Goal: Transaction & Acquisition: Purchase product/service

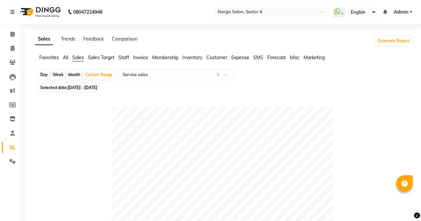
select select "full_report"
select select "csv"
type input "spot"
click at [12, 149] on icon at bounding box center [12, 147] width 5 height 5
click at [76, 75] on div "Month" at bounding box center [73, 74] width 15 height 9
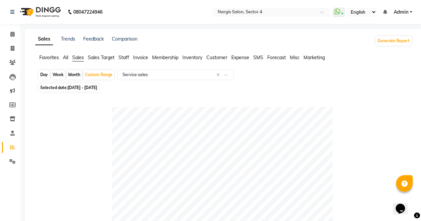
select select "9"
select select "2025"
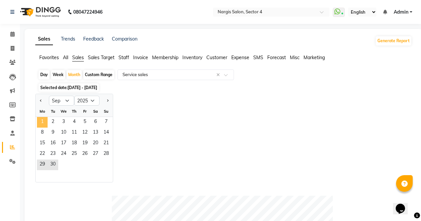
click at [40, 123] on span "1" at bounding box center [42, 122] width 11 height 11
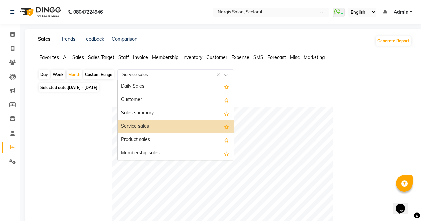
click at [156, 72] on input "text" at bounding box center [169, 74] width 96 height 7
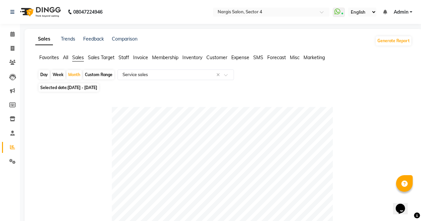
click at [129, 57] on span "Staff" at bounding box center [123, 58] width 11 height 6
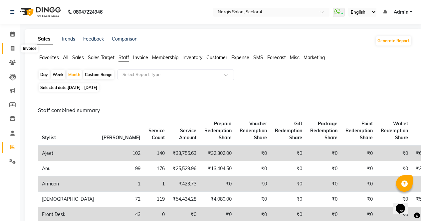
click at [15, 46] on span at bounding box center [13, 49] width 12 height 8
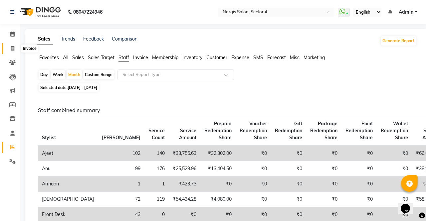
select select "service"
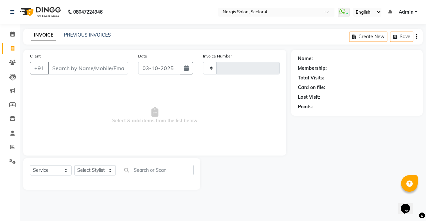
type input "4754"
select select "4130"
click at [80, 66] on input "Client" at bounding box center [88, 68] width 80 height 13
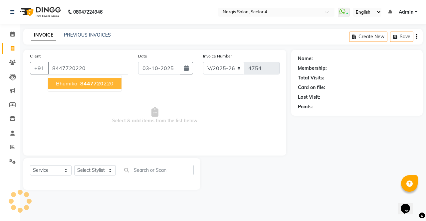
type input "8447720220"
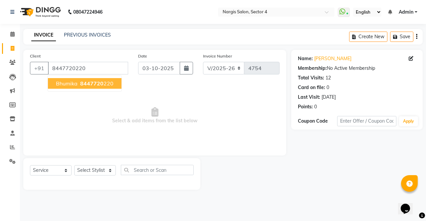
click at [76, 83] on span "bhumika" at bounding box center [67, 83] width 22 height 7
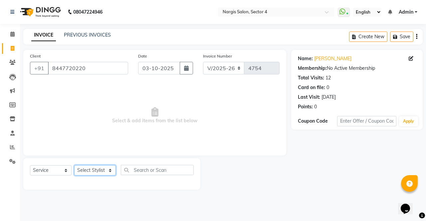
click at [92, 166] on select "Select Stylist [PERSON_NAME] [PERSON_NAME] [PERSON_NAME] Front Desk muskaan rak…" at bounding box center [95, 170] width 42 height 10
select select "86619"
click at [74, 165] on select "Select Stylist [PERSON_NAME] [PERSON_NAME] [PERSON_NAME] Front Desk muskaan rak…" at bounding box center [95, 170] width 42 height 10
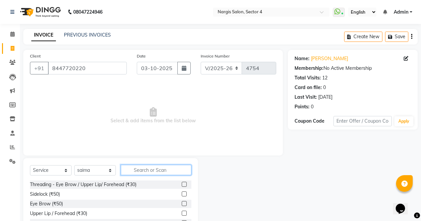
click at [150, 170] on input "text" at bounding box center [156, 170] width 70 height 10
click at [182, 185] on label at bounding box center [184, 184] width 5 height 5
click at [182, 185] on input "checkbox" at bounding box center [184, 185] width 4 height 4
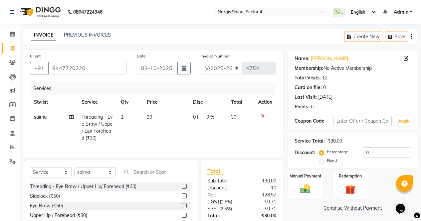
click at [182, 189] on label at bounding box center [184, 186] width 5 height 5
click at [182, 189] on input "checkbox" at bounding box center [184, 187] width 4 height 4
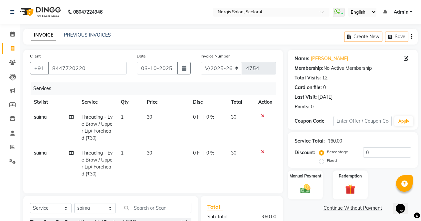
checkbox input "false"
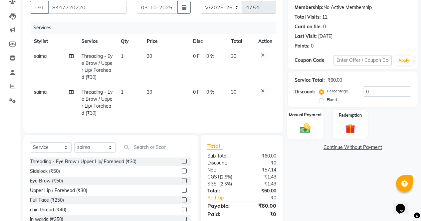
scroll to position [88, 0]
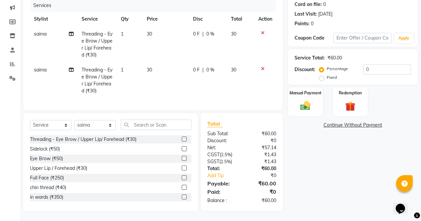
click at [182, 159] on label at bounding box center [184, 158] width 5 height 5
click at [182, 159] on input "checkbox" at bounding box center [184, 159] width 4 height 4
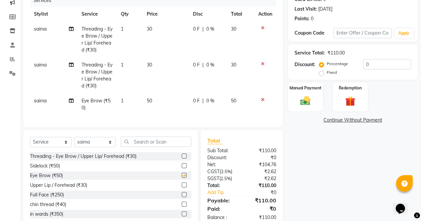
checkbox input "false"
click at [40, 100] on span "saima" at bounding box center [40, 101] width 13 height 6
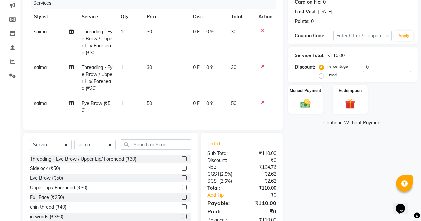
select select "86619"
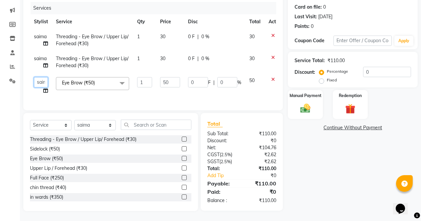
click at [40, 77] on select "ajeet Aman anu armaan ashu Front Desk muskaan rakhi saima shivam soni sunil yas…" at bounding box center [41, 82] width 14 height 10
select select "87810"
click at [309, 102] on img at bounding box center [305, 108] width 17 height 12
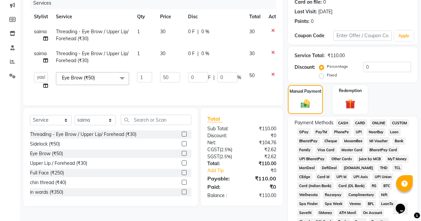
click at [380, 121] on span "ONLINE" at bounding box center [378, 123] width 17 height 8
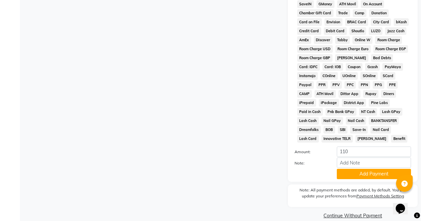
scroll to position [304, 0]
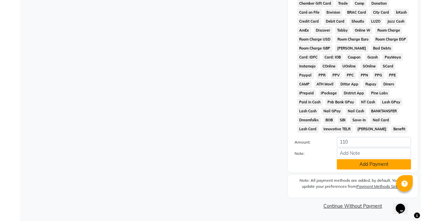
click at [374, 163] on button "Add Payment" at bounding box center [373, 164] width 74 height 10
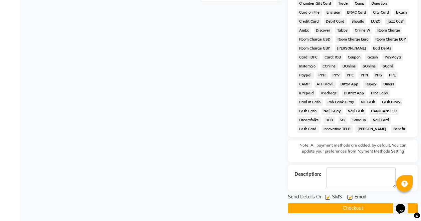
click at [359, 209] on button "Checkout" at bounding box center [353, 208] width 130 height 10
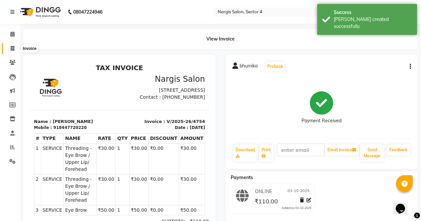
click at [11, 48] on icon at bounding box center [13, 48] width 4 height 5
select select "service"
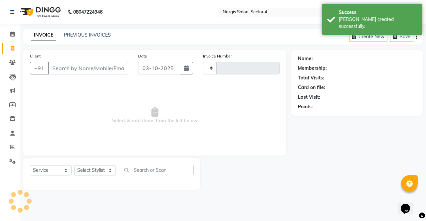
type input "4755"
select select "4130"
click at [8, 148] on span at bounding box center [13, 148] width 12 height 8
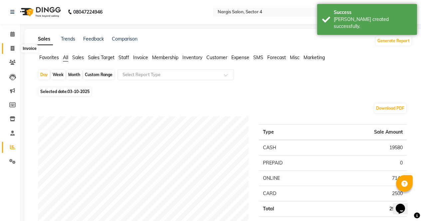
click at [13, 51] on span at bounding box center [13, 49] width 12 height 8
select select "service"
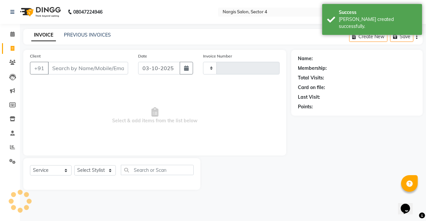
type input "4755"
select select "4130"
click at [86, 36] on link "PREVIOUS INVOICES" at bounding box center [87, 35] width 47 height 6
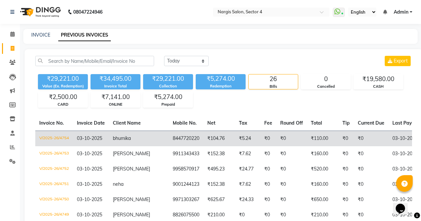
click at [100, 137] on span "03-10-2025" at bounding box center [89, 138] width 25 height 6
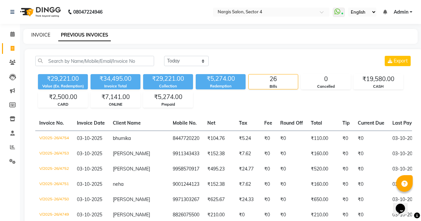
click at [36, 36] on link "INVOICE" at bounding box center [40, 35] width 19 height 6
select select "service"
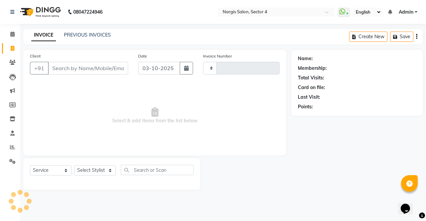
type input "4757"
select select "4130"
click at [62, 66] on input "Client" at bounding box center [88, 68] width 80 height 13
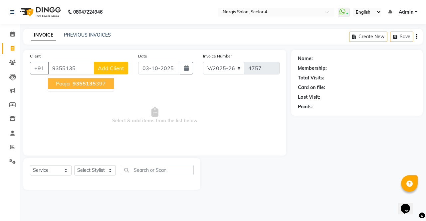
click at [82, 86] on span "9355135" at bounding box center [83, 83] width 23 height 7
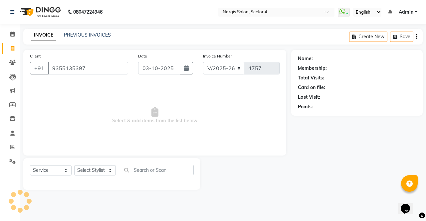
type input "9355135397"
click at [95, 174] on select "Select Stylist [PERSON_NAME] [PERSON_NAME] [PERSON_NAME] Front Desk muskaan rak…" at bounding box center [95, 170] width 42 height 10
select select "1: Object"
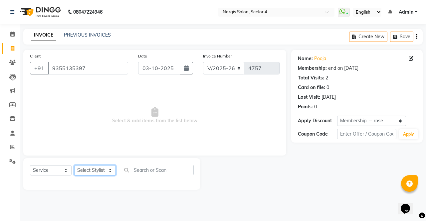
select select "86619"
click at [74, 165] on select "Select Stylist [PERSON_NAME] [PERSON_NAME] [PERSON_NAME] Front Desk muskaan rak…" at bounding box center [95, 170] width 42 height 10
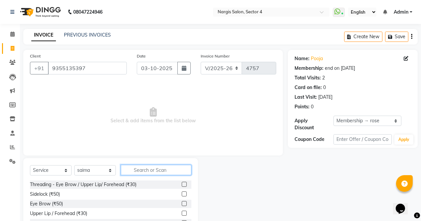
click at [144, 173] on input "text" at bounding box center [156, 170] width 70 height 10
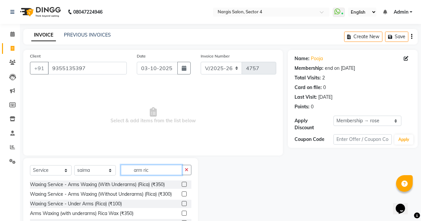
type input "arm ric"
click at [183, 184] on label at bounding box center [184, 184] width 5 height 5
click at [183, 184] on input "checkbox" at bounding box center [184, 185] width 4 height 4
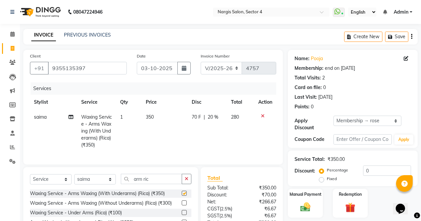
checkbox input "false"
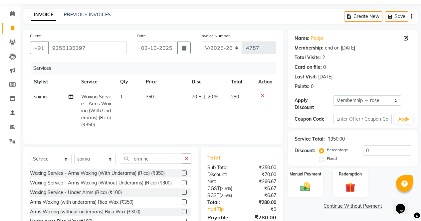
scroll to position [59, 0]
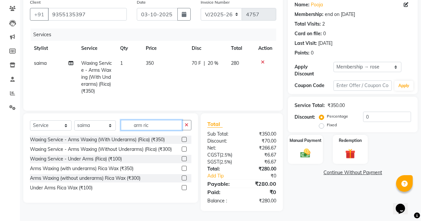
click at [161, 128] on input "arm ric" at bounding box center [151, 125] width 61 height 10
type input "a"
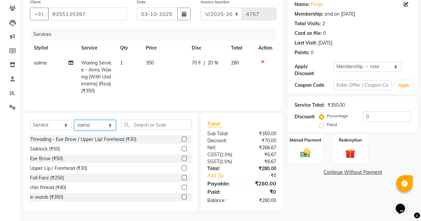
click at [99, 126] on select "Select Stylist [PERSON_NAME] [PERSON_NAME] [PERSON_NAME] Front Desk muskaan rak…" at bounding box center [95, 125] width 42 height 10
select select "87810"
click at [74, 120] on select "Select Stylist [PERSON_NAME] [PERSON_NAME] [PERSON_NAME] Front Desk muskaan rak…" at bounding box center [95, 125] width 42 height 10
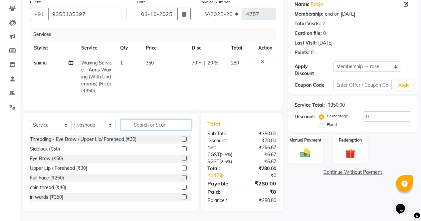
click at [144, 130] on input "text" at bounding box center [156, 125] width 70 height 10
click at [182, 158] on label at bounding box center [184, 158] width 5 height 5
click at [182, 158] on input "checkbox" at bounding box center [184, 159] width 4 height 4
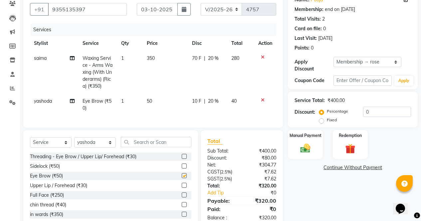
checkbox input "false"
click at [182, 159] on label at bounding box center [184, 156] width 5 height 5
click at [182, 159] on input "checkbox" at bounding box center [184, 157] width 4 height 4
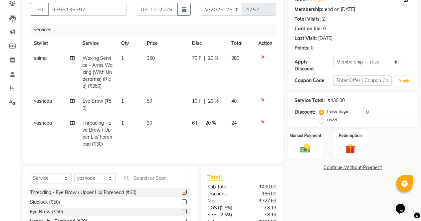
checkbox input "false"
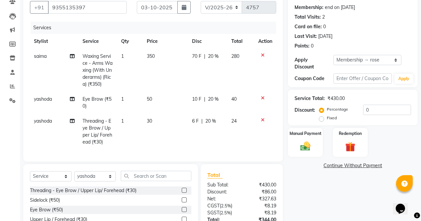
scroll to position [57, 0]
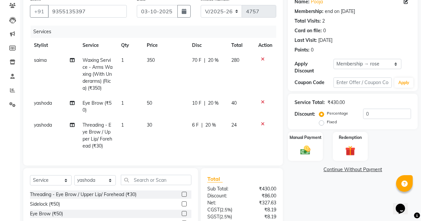
click at [309, 145] on img at bounding box center [305, 151] width 16 height 12
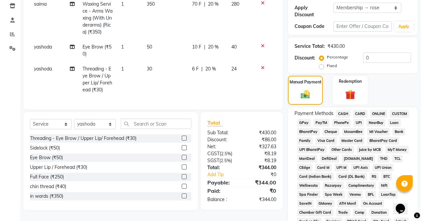
click at [381, 110] on span "ONLINE" at bounding box center [378, 114] width 17 height 8
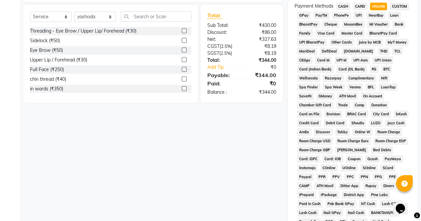
scroll to position [317, 0]
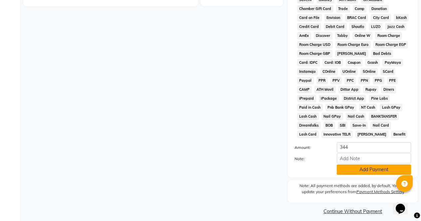
click at [378, 165] on button "Add Payment" at bounding box center [373, 170] width 74 height 10
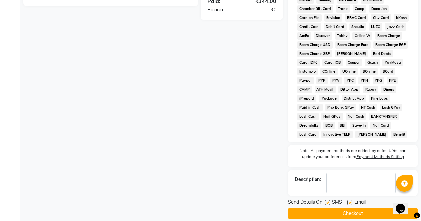
click at [363, 212] on button "Checkout" at bounding box center [353, 213] width 130 height 10
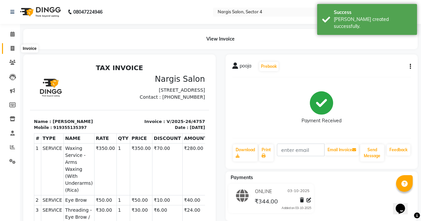
click at [12, 48] on icon at bounding box center [13, 48] width 4 height 5
select select "service"
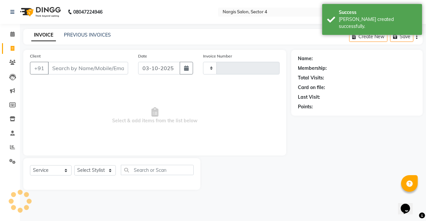
type input "4758"
select select "4130"
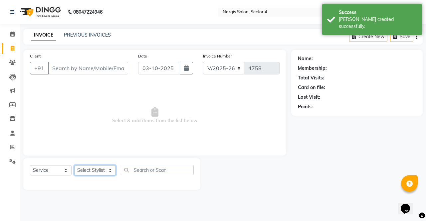
click at [98, 175] on select "Select Stylist [PERSON_NAME] [PERSON_NAME] [PERSON_NAME] Front Desk muskaan rak…" at bounding box center [95, 170] width 42 height 10
select select "60383"
click at [74, 165] on select "Select Stylist [PERSON_NAME] [PERSON_NAME] [PERSON_NAME] Front Desk muskaan rak…" at bounding box center [95, 170] width 42 height 10
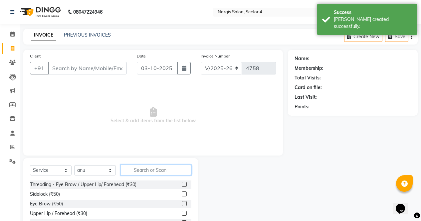
click at [145, 170] on input "text" at bounding box center [156, 170] width 70 height 10
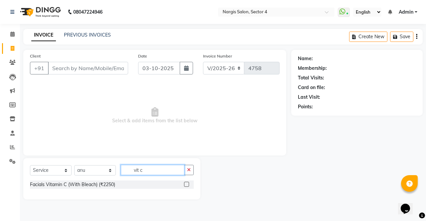
type input "vit c"
click at [188, 184] on label at bounding box center [186, 184] width 5 height 5
click at [188, 184] on input "checkbox" at bounding box center [186, 185] width 4 height 4
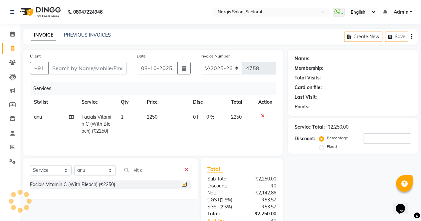
checkbox input "false"
click at [152, 169] on input "vit c" at bounding box center [151, 170] width 61 height 10
type input "v"
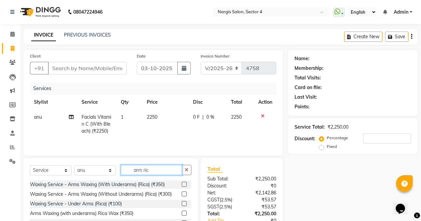
type input "arm ric"
click at [184, 183] on label at bounding box center [184, 184] width 5 height 5
click at [184, 183] on input "checkbox" at bounding box center [184, 185] width 4 height 4
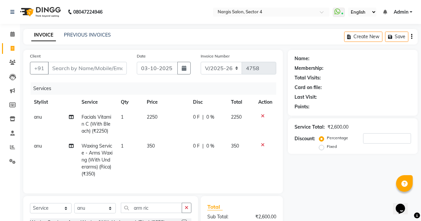
checkbox input "false"
click at [153, 213] on input "arm ric" at bounding box center [151, 208] width 61 height 10
type input "a"
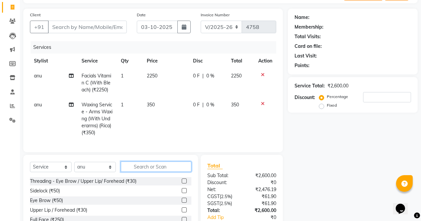
scroll to position [40, 0]
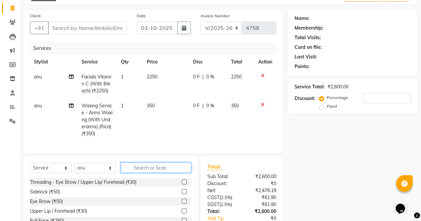
click at [129, 173] on input "text" at bounding box center [156, 168] width 70 height 10
type input "eye"
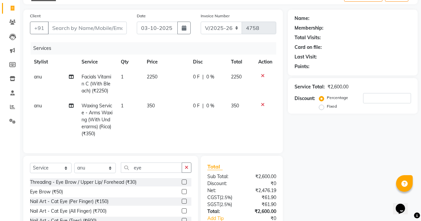
click at [182, 194] on label at bounding box center [184, 191] width 5 height 5
click at [182, 194] on input "checkbox" at bounding box center [184, 192] width 4 height 4
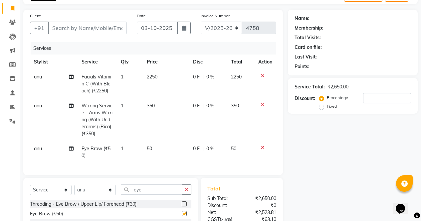
checkbox input "false"
click at [182, 206] on label at bounding box center [184, 203] width 5 height 5
click at [182, 206] on input "checkbox" at bounding box center [184, 204] width 4 height 4
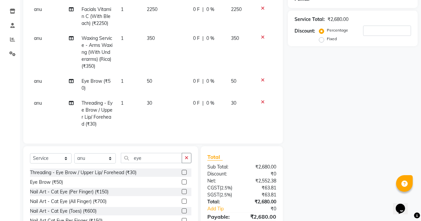
scroll to position [145, 0]
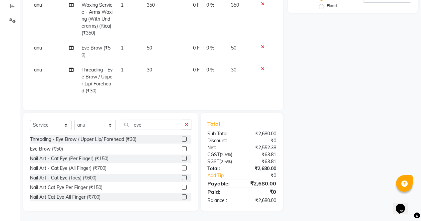
click at [182, 140] on label at bounding box center [184, 139] width 5 height 5
click at [182, 140] on input "checkbox" at bounding box center [184, 139] width 4 height 4
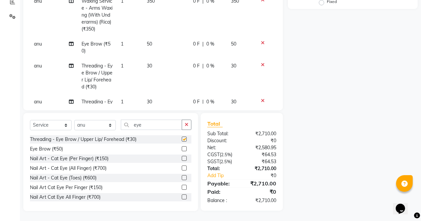
checkbox input "false"
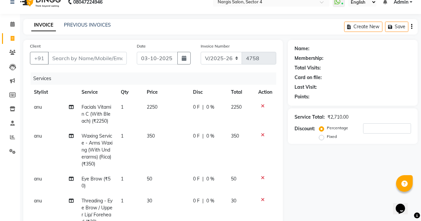
scroll to position [0, 0]
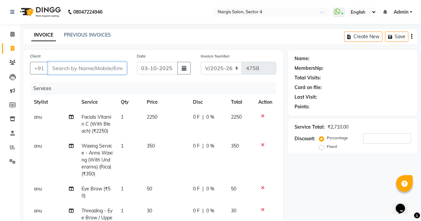
click at [90, 66] on input "Client" at bounding box center [87, 68] width 79 height 13
type input "9"
type input "0"
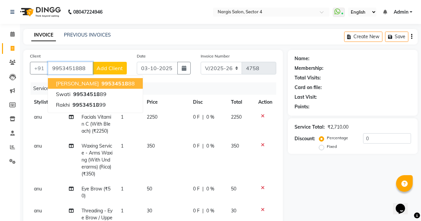
type input "9953451888"
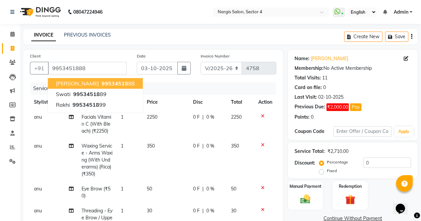
click at [80, 85] on span "[PERSON_NAME]" at bounding box center [77, 83] width 43 height 7
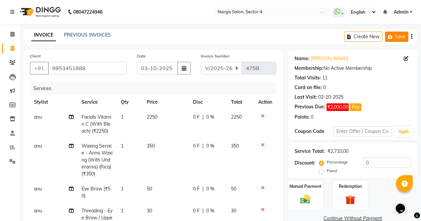
click at [396, 34] on button "Save" at bounding box center [396, 37] width 23 height 10
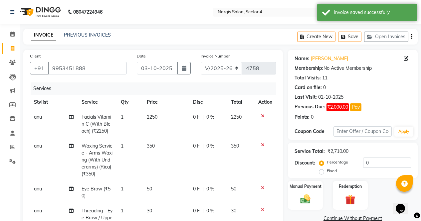
click at [43, 8] on img at bounding box center [40, 12] width 46 height 19
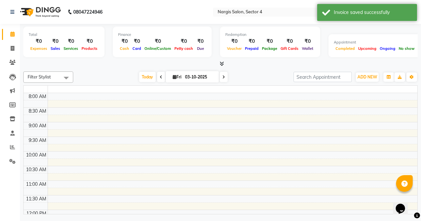
click at [43, 8] on img at bounding box center [40, 12] width 46 height 19
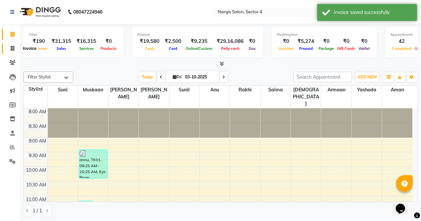
click at [10, 52] on span at bounding box center [13, 49] width 12 height 8
select select "service"
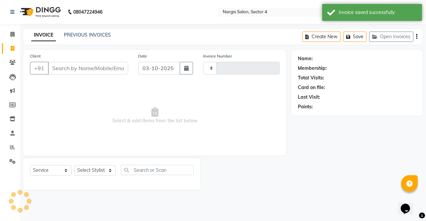
type input "4758"
select select "4130"
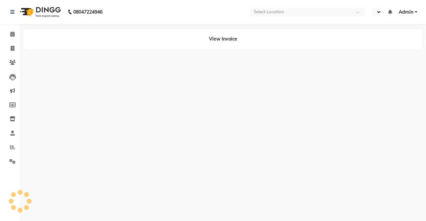
select select "en"
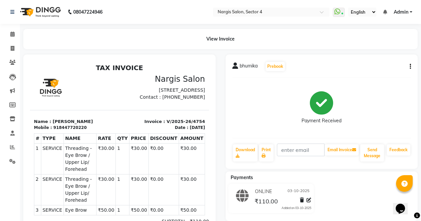
click at [410, 66] on icon "button" at bounding box center [409, 66] width 1 height 0
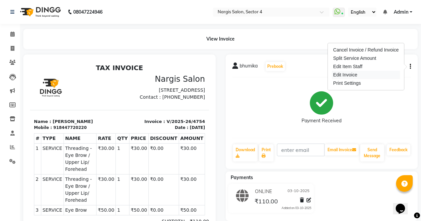
click at [357, 76] on div "Edit Invoice" at bounding box center [365, 75] width 68 height 8
select select "service"
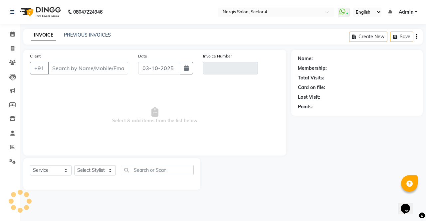
type input "8447720220"
type input "V/2025-26/4754"
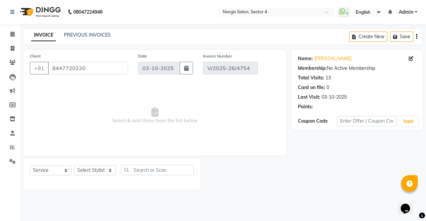
select select "select"
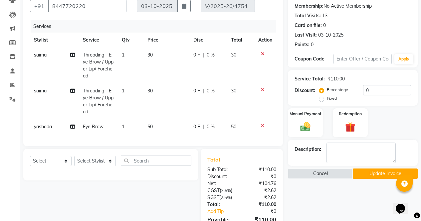
scroll to position [117, 0]
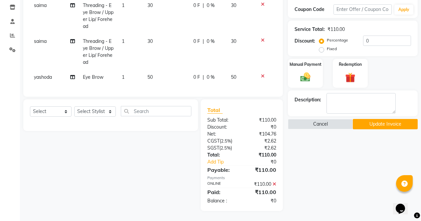
click at [410, 119] on button "Update Invoice" at bounding box center [384, 124] width 65 height 10
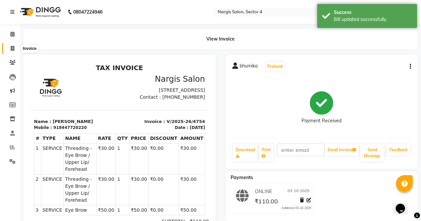
click at [13, 46] on icon at bounding box center [13, 48] width 4 height 5
select select "4130"
select select "service"
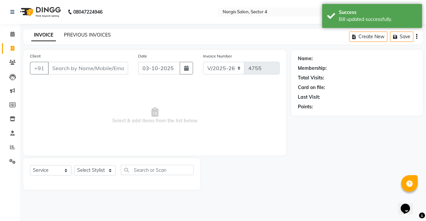
click at [70, 33] on link "PREVIOUS INVOICES" at bounding box center [87, 35] width 47 height 6
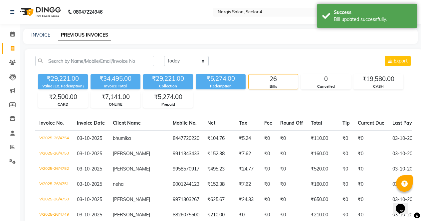
click at [40, 14] on img at bounding box center [40, 12] width 46 height 19
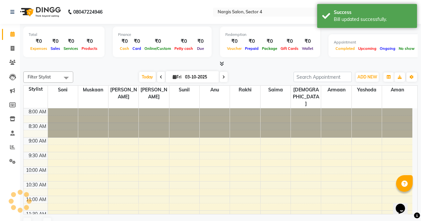
scroll to position [260, 0]
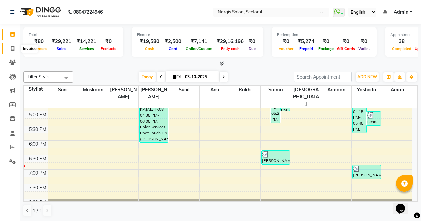
click at [15, 50] on span at bounding box center [13, 49] width 12 height 8
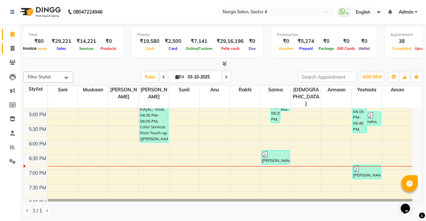
select select "service"
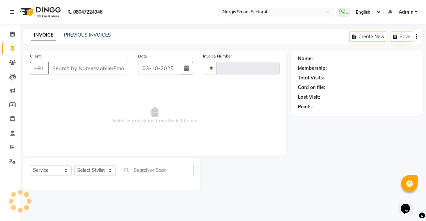
type input "4755"
select select "4130"
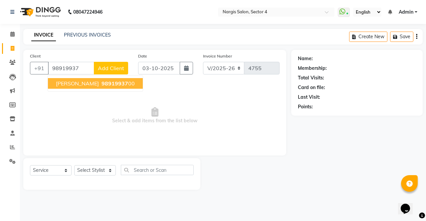
click at [65, 85] on span "[PERSON_NAME]" at bounding box center [77, 83] width 43 height 7
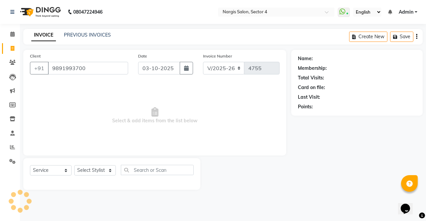
type input "9891993700"
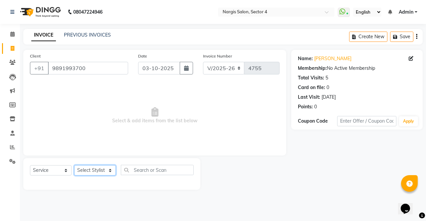
click at [78, 167] on select "Select Stylist [PERSON_NAME] [PERSON_NAME] [PERSON_NAME] Front Desk muskaan rak…" at bounding box center [95, 170] width 42 height 10
select select "87409"
click at [74, 165] on select "Select Stylist [PERSON_NAME] [PERSON_NAME] [PERSON_NAME] Front Desk muskaan rak…" at bounding box center [95, 170] width 42 height 10
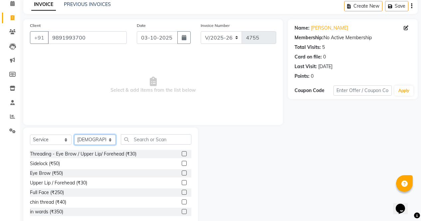
scroll to position [45, 0]
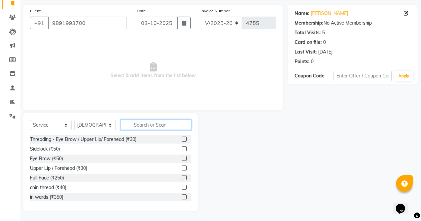
click at [142, 123] on input "text" at bounding box center [156, 125] width 70 height 10
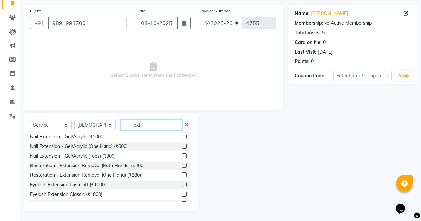
scroll to position [11, 0]
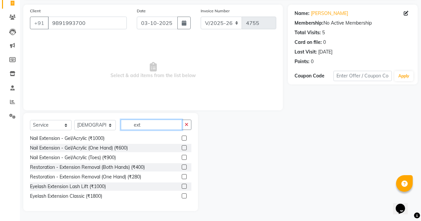
type input "ext"
click at [182, 157] on label at bounding box center [184, 157] width 5 height 5
click at [182, 157] on input "checkbox" at bounding box center [184, 158] width 4 height 4
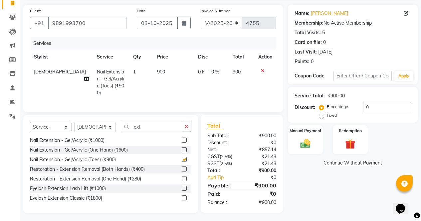
checkbox input "false"
click at [306, 142] on img at bounding box center [305, 144] width 16 height 12
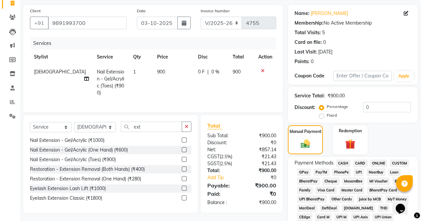
click at [375, 165] on span "ONLINE" at bounding box center [378, 164] width 17 height 8
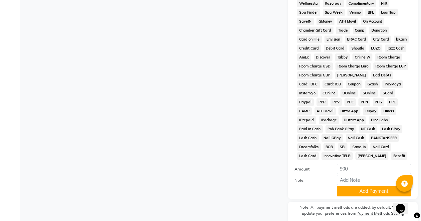
scroll to position [304, 0]
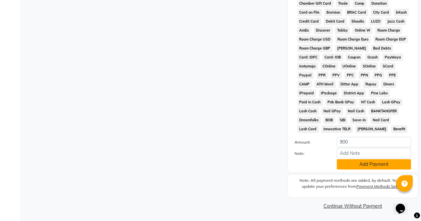
click at [341, 163] on button "Add Payment" at bounding box center [373, 164] width 74 height 10
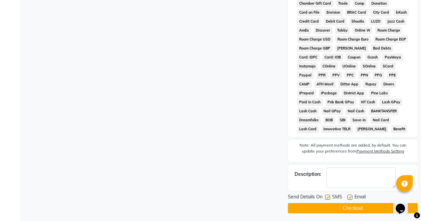
click at [304, 212] on button "Checkout" at bounding box center [353, 208] width 130 height 10
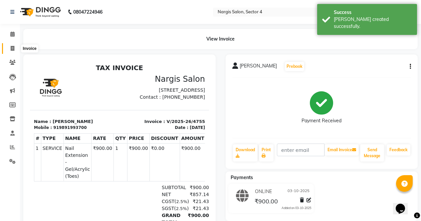
click at [16, 48] on span at bounding box center [13, 49] width 12 height 8
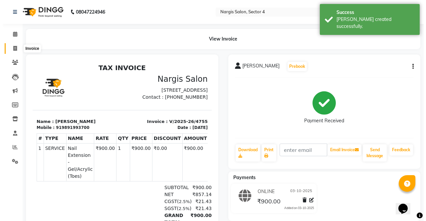
select select "4130"
select select "service"
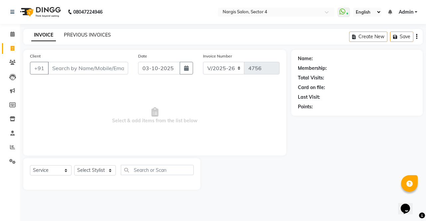
click at [69, 35] on link "PREVIOUS INVOICES" at bounding box center [87, 35] width 47 height 6
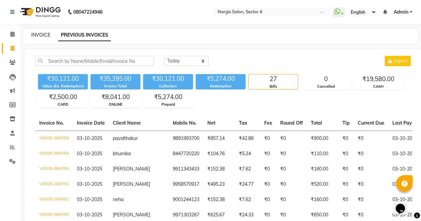
click at [42, 36] on link "INVOICE" at bounding box center [40, 35] width 19 height 6
select select "service"
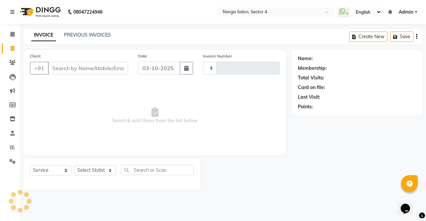
type input "4756"
select select "4130"
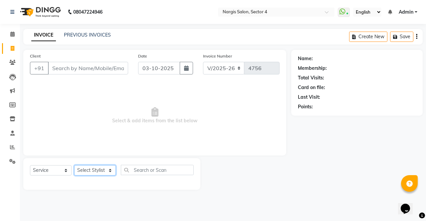
click at [97, 173] on select "Select Stylist [PERSON_NAME] [PERSON_NAME] [PERSON_NAME] Front Desk muskaan rak…" at bounding box center [95, 170] width 42 height 10
select select "60383"
click at [74, 165] on select "Select Stylist [PERSON_NAME] [PERSON_NAME] [PERSON_NAME] Front Desk muskaan rak…" at bounding box center [95, 170] width 42 height 10
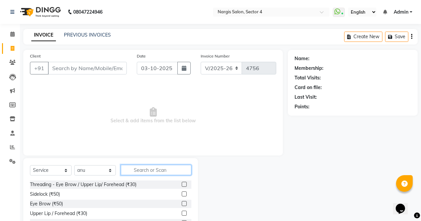
click at [134, 170] on input "text" at bounding box center [156, 170] width 70 height 10
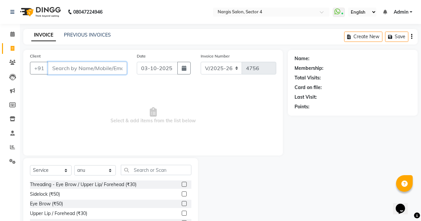
click at [66, 68] on input "Client" at bounding box center [87, 68] width 79 height 13
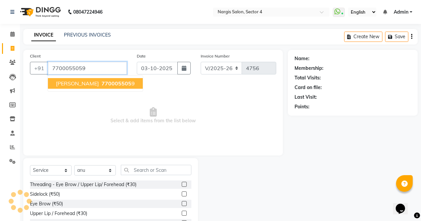
type input "7700055059"
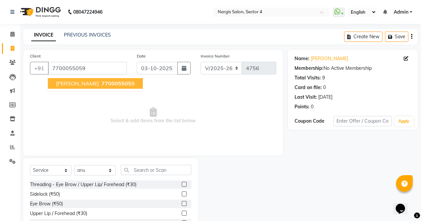
click at [71, 85] on span "[PERSON_NAME]" at bounding box center [77, 83] width 43 height 7
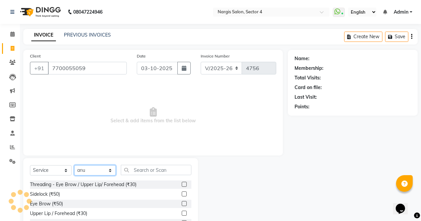
click at [89, 168] on select "Select Stylist [PERSON_NAME] [PERSON_NAME] [PERSON_NAME] Front Desk muskaan rak…" at bounding box center [95, 170] width 42 height 10
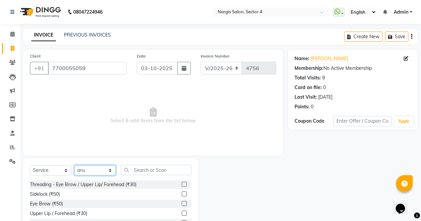
select select "28206"
click at [74, 165] on select "Select Stylist [PERSON_NAME] [PERSON_NAME] [PERSON_NAME] Front Desk muskaan rak…" at bounding box center [95, 170] width 42 height 10
click at [140, 170] on input "text" at bounding box center [156, 170] width 70 height 10
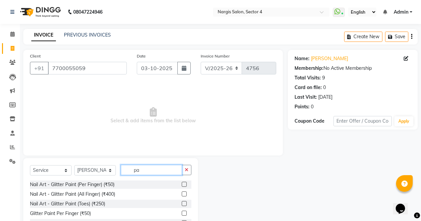
type input "p"
type input "perma"
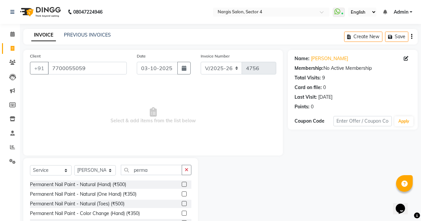
click at [184, 183] on label at bounding box center [184, 184] width 5 height 5
click at [184, 183] on input "checkbox" at bounding box center [184, 185] width 4 height 4
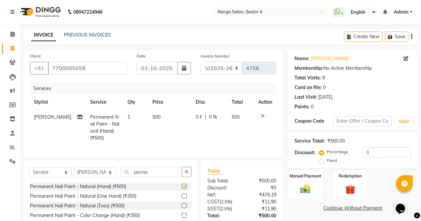
checkbox input "false"
click at [158, 177] on input "perma" at bounding box center [151, 172] width 61 height 10
type input "p"
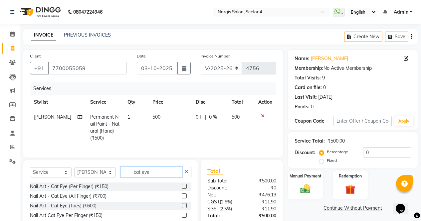
type input "cat eye"
click at [183, 198] on label at bounding box center [184, 195] width 5 height 5
click at [183, 198] on input "checkbox" at bounding box center [184, 196] width 4 height 4
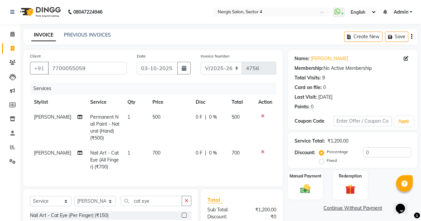
checkbox input "false"
click at [209, 153] on span "0 %" at bounding box center [213, 153] width 8 height 7
select select "28206"
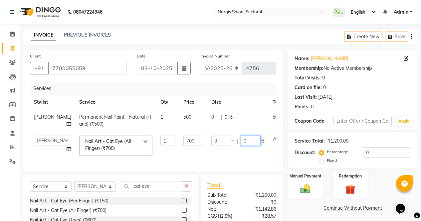
click at [240, 140] on input "0" at bounding box center [250, 141] width 20 height 10
type input "50"
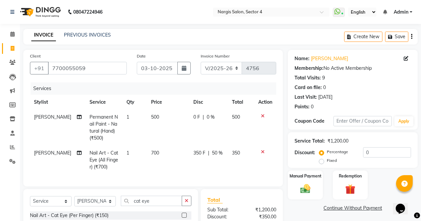
click at [299, 210] on link "Continue Without Payment" at bounding box center [352, 208] width 127 height 7
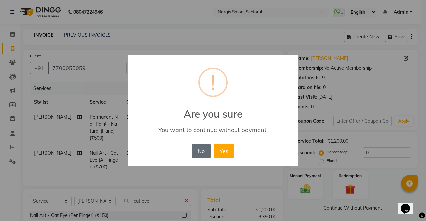
click at [205, 151] on button "No" at bounding box center [200, 151] width 19 height 15
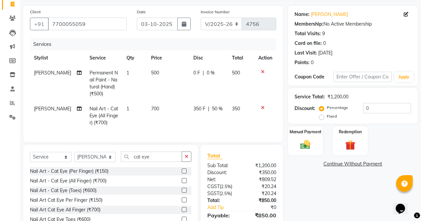
scroll to position [81, 0]
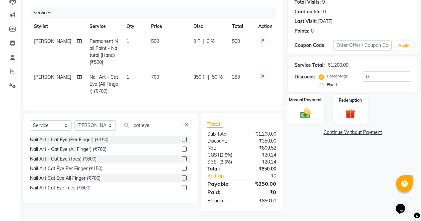
click at [310, 100] on div "Manual Payment" at bounding box center [305, 109] width 36 height 30
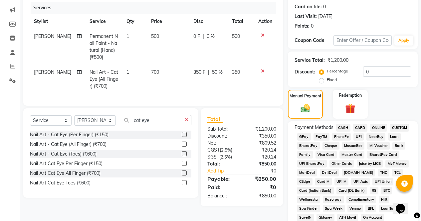
click at [381, 128] on span "ONLINE" at bounding box center [378, 128] width 17 height 8
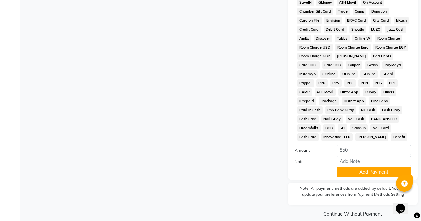
scroll to position [304, 0]
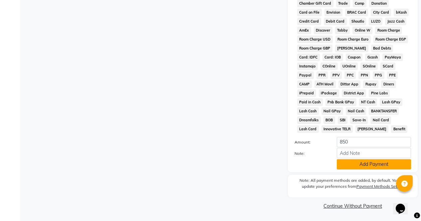
click at [366, 165] on button "Add Payment" at bounding box center [373, 164] width 74 height 10
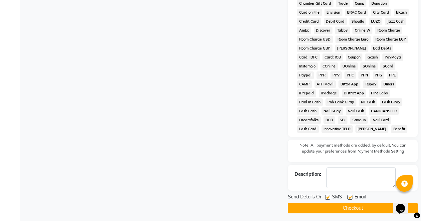
click at [351, 209] on button "Checkout" at bounding box center [353, 208] width 130 height 10
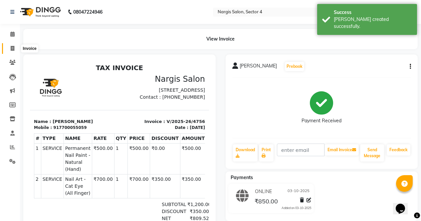
click at [12, 50] on icon at bounding box center [13, 48] width 4 height 5
select select "service"
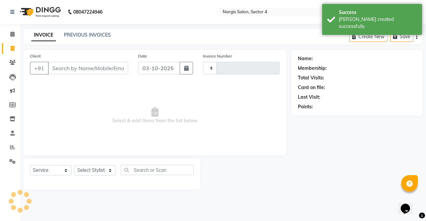
type input "4757"
select select "4130"
click at [86, 36] on link "PREVIOUS INVOICES" at bounding box center [87, 35] width 47 height 6
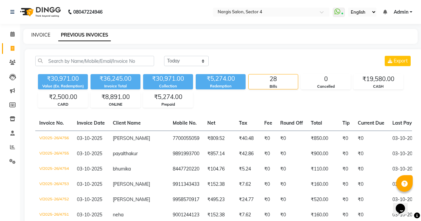
click at [47, 34] on link "INVOICE" at bounding box center [40, 35] width 19 height 6
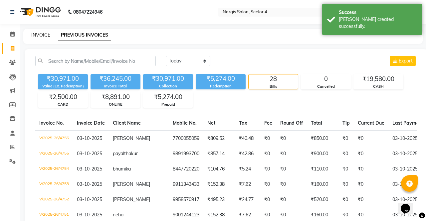
select select "4130"
select select "service"
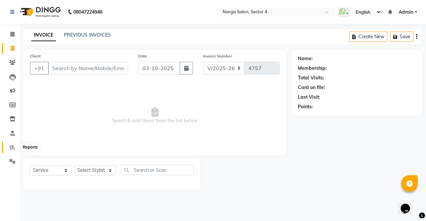
click at [12, 147] on icon at bounding box center [12, 147] width 5 height 5
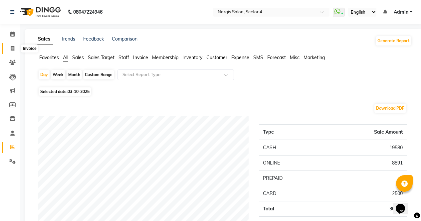
click at [14, 51] on span at bounding box center [13, 49] width 12 height 8
select select "service"
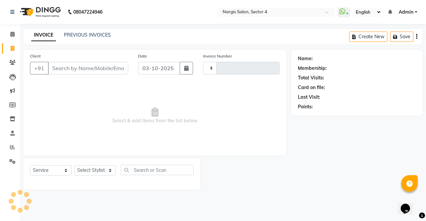
type input "4757"
select select "4130"
click at [44, 15] on img at bounding box center [40, 12] width 46 height 19
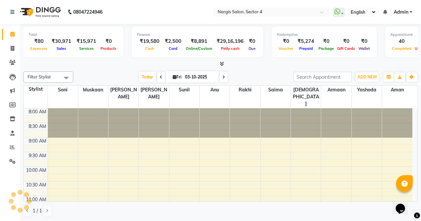
scroll to position [260, 0]
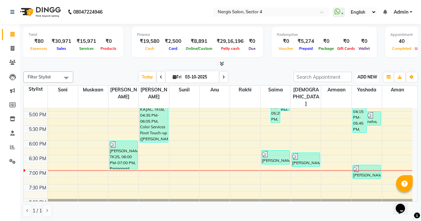
click at [370, 77] on span "ADD NEW" at bounding box center [367, 76] width 20 height 5
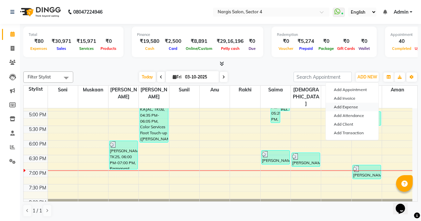
click at [349, 104] on link "Add Expense" at bounding box center [351, 107] width 53 height 9
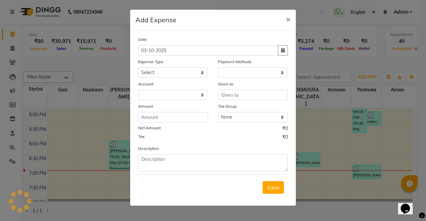
select select "1"
select select "2938"
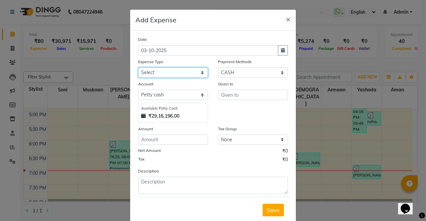
click at [157, 72] on select "Select Advance Salary Bank charges Car maintenance Cash transfer to bank Cash t…" at bounding box center [173, 72] width 70 height 10
select select "18452"
click at [138, 67] on select "Select Advance Salary Bank charges Car maintenance Cash transfer to bank Cash t…" at bounding box center [173, 72] width 70 height 10
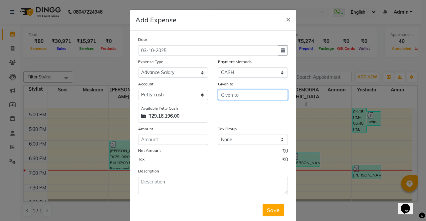
click at [241, 95] on input "text" at bounding box center [253, 95] width 70 height 10
type input "tarika"
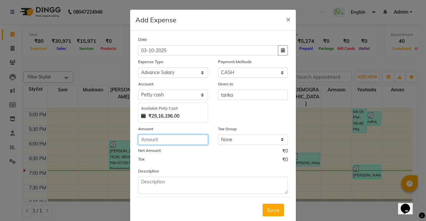
click at [183, 141] on input "number" at bounding box center [173, 140] width 70 height 10
type input "110"
click at [271, 211] on span "Save" at bounding box center [273, 210] width 13 height 7
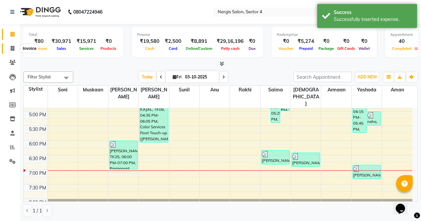
click at [13, 50] on icon at bounding box center [13, 48] width 4 height 5
select select "service"
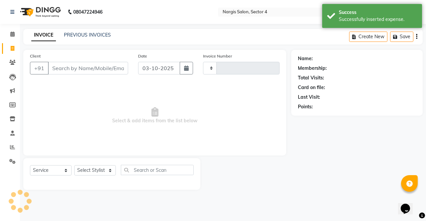
type input "4757"
select select "4130"
click at [84, 33] on link "PREVIOUS INVOICES" at bounding box center [87, 35] width 47 height 6
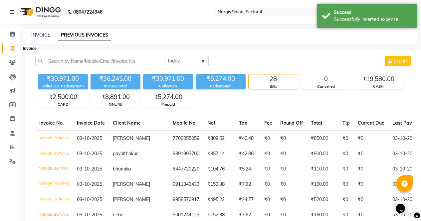
click at [14, 49] on icon at bounding box center [13, 48] width 4 height 5
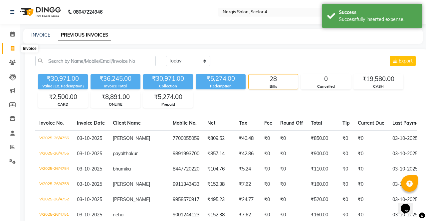
select select "4130"
select select "service"
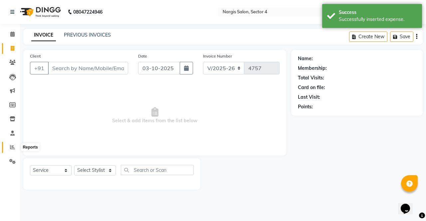
click at [14, 147] on icon at bounding box center [12, 147] width 5 height 5
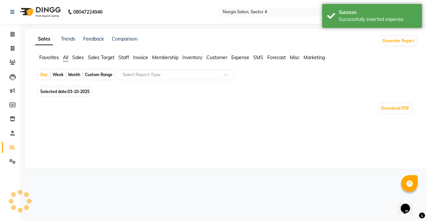
click at [83, 57] on span "Sales" at bounding box center [78, 58] width 12 height 6
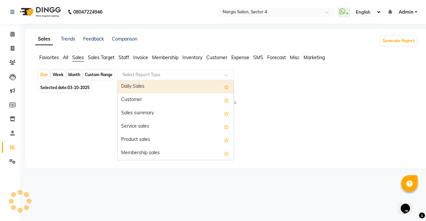
click at [133, 73] on input "text" at bounding box center [169, 74] width 96 height 7
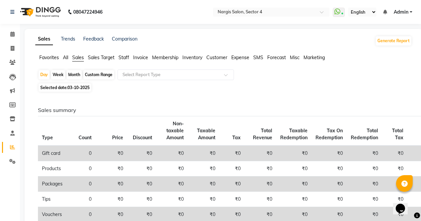
click at [72, 72] on div "Month" at bounding box center [73, 74] width 15 height 9
select select "10"
select select "2025"
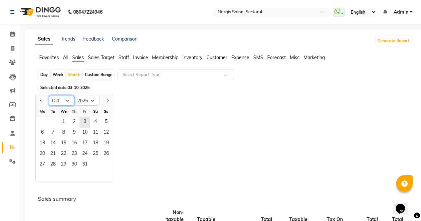
click at [55, 102] on select "Jan Feb Mar Apr May Jun [DATE] Aug Sep Oct Nov Dec" at bounding box center [61, 101] width 25 height 10
select select "9"
click at [49, 96] on select "Jan Feb Mar Apr May Jun [DATE] Aug Sep Oct Nov Dec" at bounding box center [61, 101] width 25 height 10
click at [42, 123] on span "1" at bounding box center [42, 122] width 11 height 11
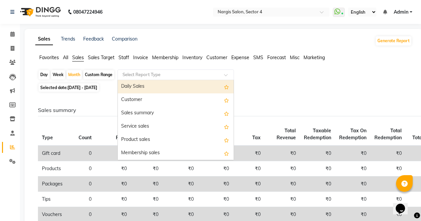
click at [130, 74] on input "text" at bounding box center [169, 74] width 96 height 7
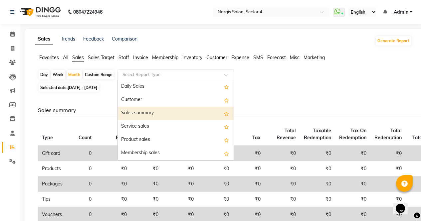
click at [143, 117] on div "Sales summary" at bounding box center [176, 113] width 116 height 13
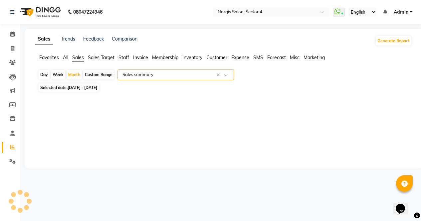
select select "full_report"
select select "csv"
click at [123, 59] on span "Staff" at bounding box center [123, 58] width 11 height 6
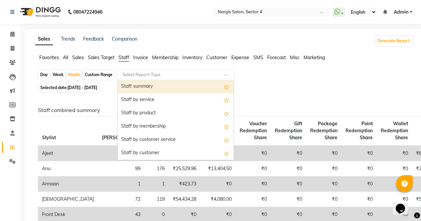
click at [137, 74] on input "text" at bounding box center [169, 74] width 96 height 7
click at [140, 86] on div "Staff summary" at bounding box center [176, 86] width 116 height 13
select select "full_report"
select select "csv"
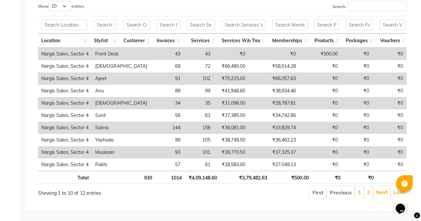
scroll to position [356, 0]
click at [386, 189] on link "Next" at bounding box center [381, 192] width 12 height 7
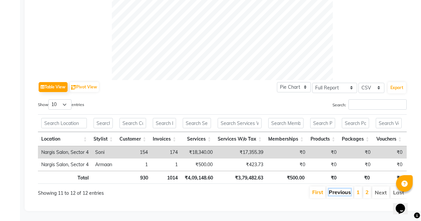
click at [335, 189] on link "Previous" at bounding box center [339, 192] width 22 height 7
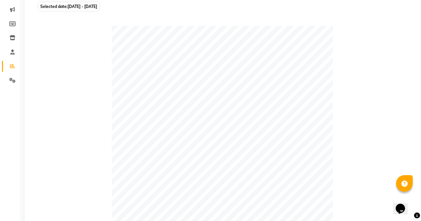
scroll to position [0, 0]
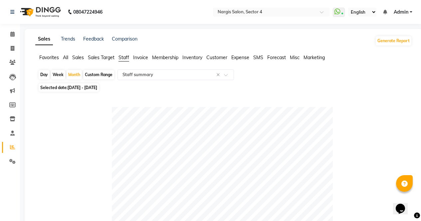
click at [51, 11] on img at bounding box center [40, 12] width 46 height 19
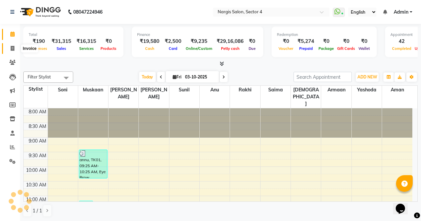
click at [17, 49] on span at bounding box center [13, 49] width 12 height 8
select select "service"
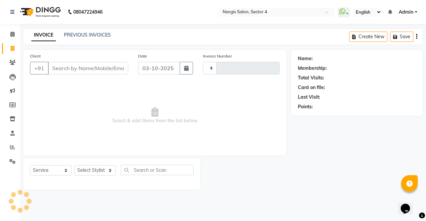
type input "4758"
select select "4130"
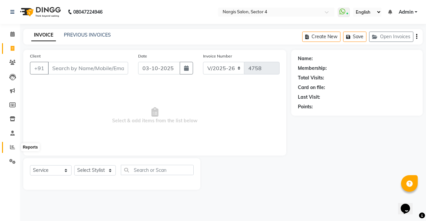
click at [11, 149] on icon at bounding box center [12, 147] width 5 height 5
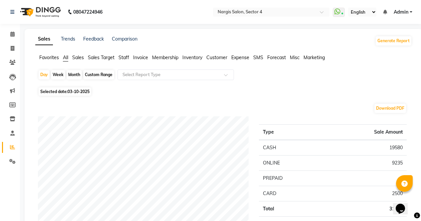
click at [81, 58] on span "Sales" at bounding box center [78, 58] width 12 height 6
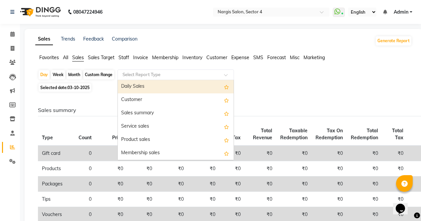
click at [136, 78] on input "text" at bounding box center [169, 74] width 96 height 7
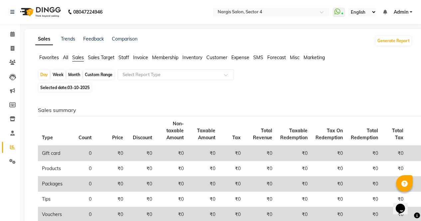
click at [102, 70] on div "Custom Range" at bounding box center [98, 74] width 31 height 9
select select "10"
select select "2025"
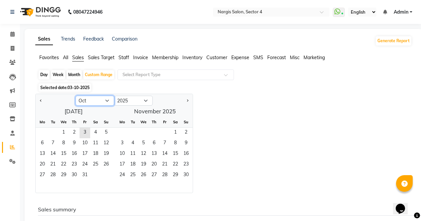
click at [88, 102] on select "Jan Feb Mar Apr May Jun [DATE] Aug Sep Oct Nov Dec" at bounding box center [94, 101] width 39 height 10
select select "9"
click at [75, 96] on select "Jan Feb Mar Apr May Jun [DATE] Aug Sep Oct Nov Dec" at bounding box center [94, 101] width 39 height 10
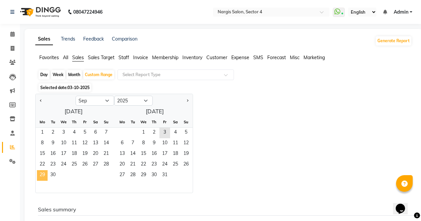
click at [44, 176] on span "29" at bounding box center [42, 175] width 11 height 11
click at [122, 144] on span "6" at bounding box center [122, 143] width 11 height 11
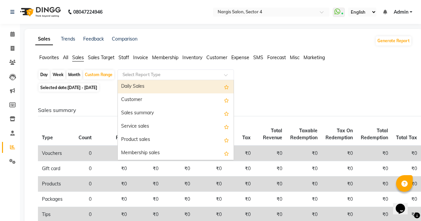
click at [167, 75] on input "text" at bounding box center [169, 74] width 96 height 7
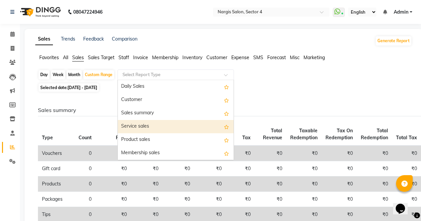
click at [148, 121] on div "Service sales" at bounding box center [176, 126] width 116 height 13
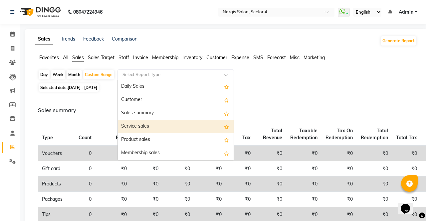
select select "full_report"
select select "csv"
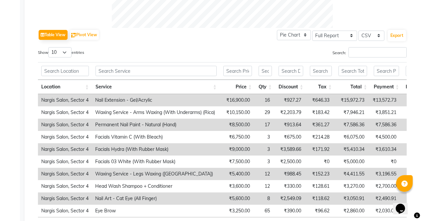
scroll to position [296, 0]
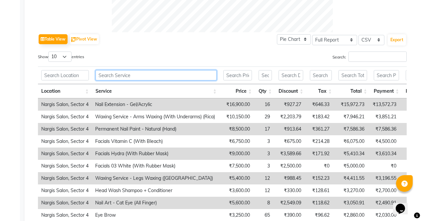
click at [134, 73] on input "text" at bounding box center [155, 75] width 121 height 10
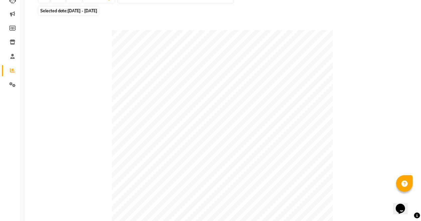
scroll to position [0, 0]
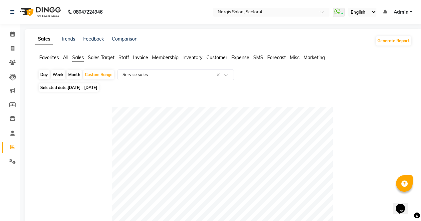
type input "vitam"
click at [129, 58] on span "Staff" at bounding box center [123, 58] width 11 height 6
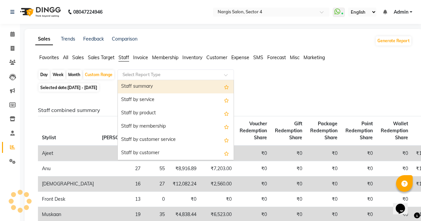
click at [143, 73] on input "text" at bounding box center [169, 74] width 96 height 7
click at [146, 86] on div "Staff summary" at bounding box center [176, 86] width 116 height 13
select select "full_report"
select select "csv"
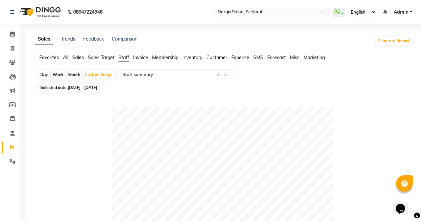
click at [73, 73] on div "Month" at bounding box center [73, 74] width 15 height 9
select select "9"
select select "2025"
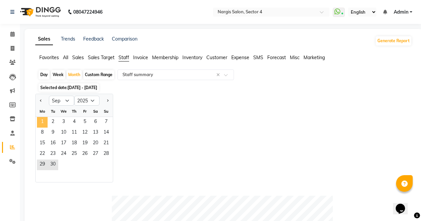
click at [45, 121] on span "1" at bounding box center [42, 122] width 11 height 11
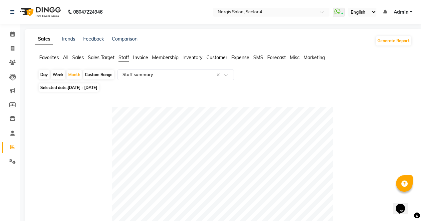
click at [97, 86] on span "[DATE] - [DATE]" at bounding box center [82, 87] width 30 height 5
select select "9"
select select "2025"
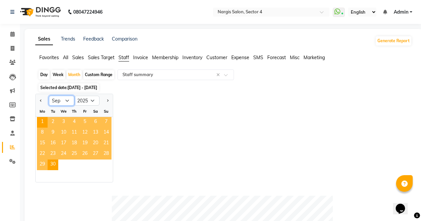
click at [64, 103] on select "Jan Feb Mar Apr May Jun [DATE] Aug Sep Oct Nov Dec" at bounding box center [61, 101] width 25 height 10
select select "2"
click at [49, 96] on select "Jan Feb Mar Apr May Jun [DATE] Aug Sep Oct Nov Dec" at bounding box center [61, 101] width 25 height 10
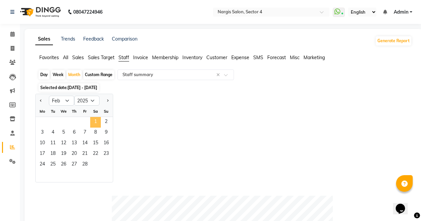
click at [96, 122] on span "1" at bounding box center [95, 122] width 11 height 11
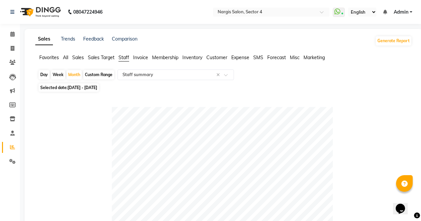
click at [89, 90] on span "Selected date: [DATE] - [DATE]" at bounding box center [69, 87] width 60 height 8
select select "2"
select select "2025"
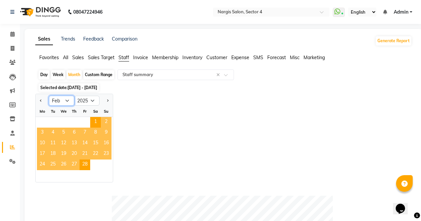
click at [68, 103] on select "Jan Feb Mar Apr May Jun [DATE] Aug Sep Oct Nov Dec" at bounding box center [61, 101] width 25 height 10
click at [49, 96] on select "Jan Feb Mar Apr May Jun [DATE] Aug Sep Oct Nov Dec" at bounding box center [61, 101] width 25 height 10
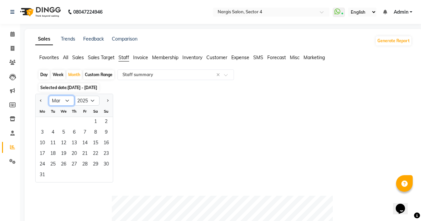
click at [67, 101] on select "Jan Feb Mar Apr May Jun [DATE] Aug Sep Oct Nov Dec" at bounding box center [61, 101] width 25 height 10
select select "8"
click at [49, 96] on select "Jan Feb Mar Apr May Jun [DATE] Aug Sep Oct Nov Dec" at bounding box center [61, 101] width 25 height 10
click at [84, 124] on span "1" at bounding box center [84, 122] width 11 height 11
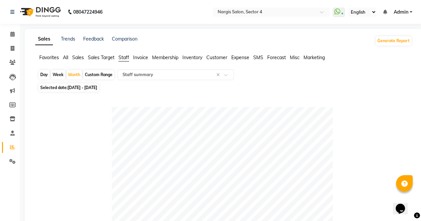
click at [98, 91] on span "Selected date: [DATE] - [DATE]" at bounding box center [69, 87] width 60 height 8
select select "8"
select select "2025"
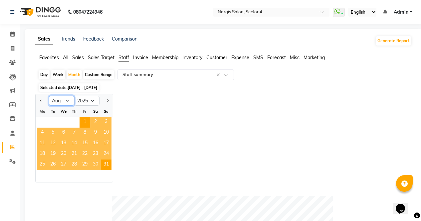
click at [66, 104] on select "Jan Feb Mar Apr May Jun [DATE] Aug Sep Oct Nov Dec" at bounding box center [61, 101] width 25 height 10
select select "7"
click at [49, 96] on select "Jan Feb Mar Apr May Jun [DATE] Aug Sep Oct Nov Dec" at bounding box center [61, 101] width 25 height 10
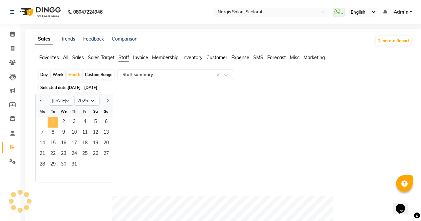
click at [49, 125] on span "1" at bounding box center [53, 122] width 11 height 11
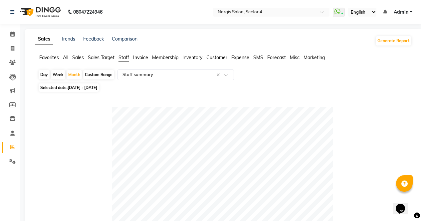
click at [97, 88] on span "[DATE] - [DATE]" at bounding box center [82, 87] width 30 height 5
select select "7"
select select "2025"
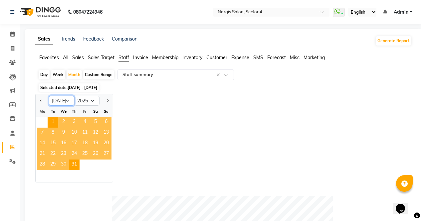
click at [66, 102] on select "Jan Feb Mar Apr May Jun [DATE] Aug Sep Oct Nov Dec" at bounding box center [61, 101] width 25 height 10
select select "9"
click at [49, 96] on select "Jan Feb Mar Apr May Jun [DATE] Aug Sep Oct Nov Dec" at bounding box center [61, 101] width 25 height 10
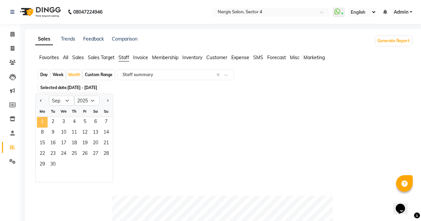
click at [45, 126] on span "1" at bounding box center [42, 122] width 11 height 11
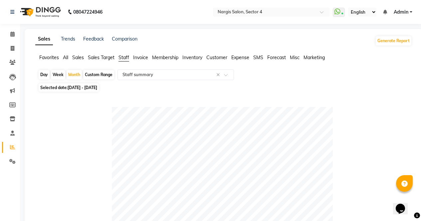
click at [37, 9] on img at bounding box center [40, 12] width 46 height 19
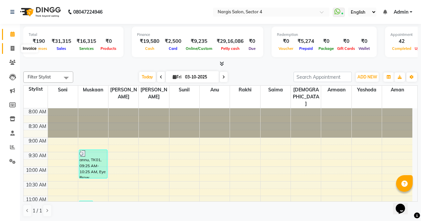
click at [12, 49] on icon at bounding box center [13, 48] width 4 height 5
select select "service"
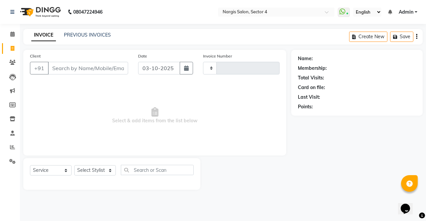
type input "4758"
select select "4130"
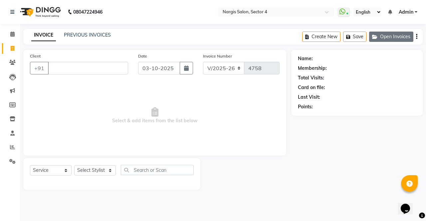
click at [389, 34] on button "Open Invoices" at bounding box center [391, 37] width 44 height 10
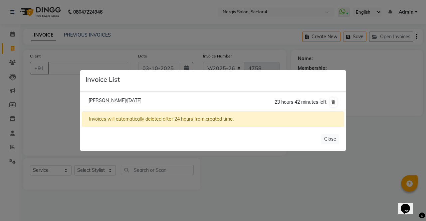
click at [141, 97] on span "[PERSON_NAME]/[DATE]" at bounding box center [114, 100] width 53 height 6
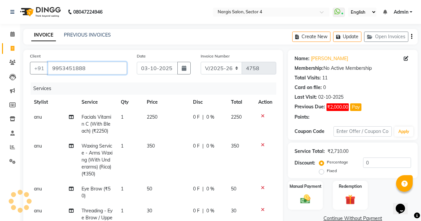
click at [90, 66] on input "9953451888" at bounding box center [87, 68] width 79 height 13
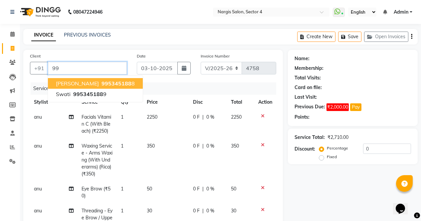
type input "9"
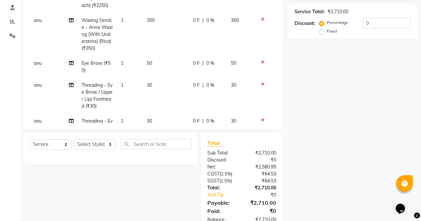
scroll to position [145, 0]
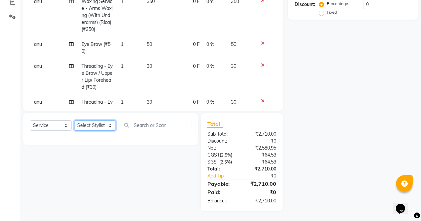
click at [97, 124] on select "Select Stylist [PERSON_NAME] [PERSON_NAME] [PERSON_NAME] Front Desk muskaan rak…" at bounding box center [95, 125] width 42 height 10
select select "29276"
click at [74, 120] on select "Select Stylist [PERSON_NAME] [PERSON_NAME] [PERSON_NAME] Front Desk muskaan rak…" at bounding box center [95, 125] width 42 height 10
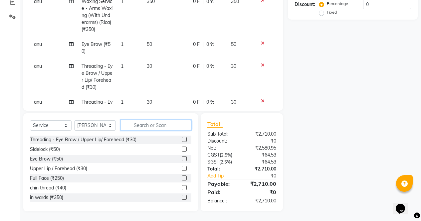
click at [145, 128] on input "text" at bounding box center [156, 125] width 70 height 10
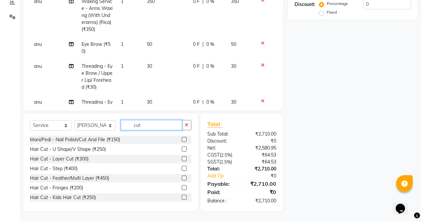
type input "cut"
click at [182, 160] on label at bounding box center [184, 158] width 5 height 5
click at [182, 160] on input "checkbox" at bounding box center [184, 159] width 4 height 4
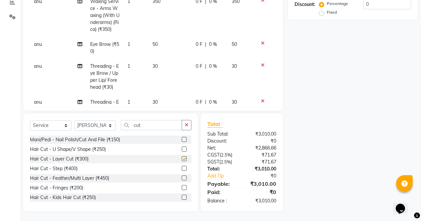
checkbox input "false"
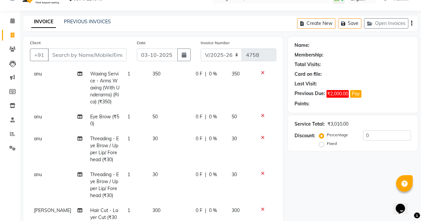
scroll to position [0, 0]
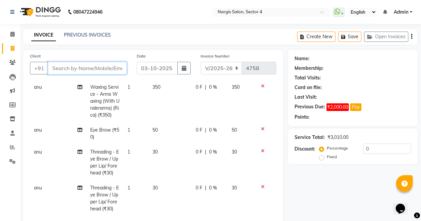
click at [89, 69] on input "Client" at bounding box center [87, 68] width 79 height 13
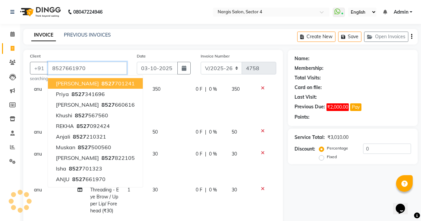
type input "8527661970"
click at [357, 201] on div "Name: Membership: Total Visits: Card on file: Last Visit: Previous Due: ₹2,000.…" at bounding box center [355, 204] width 135 height 308
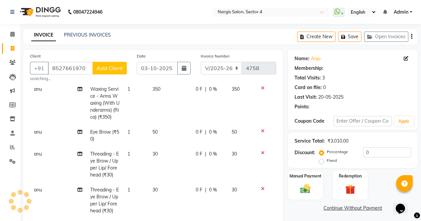
select select "1: Object"
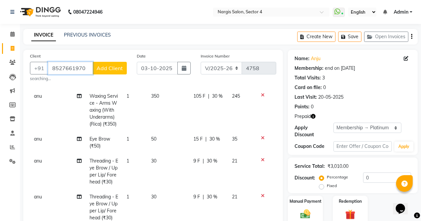
click at [92, 70] on input "8527661970" at bounding box center [70, 68] width 45 height 13
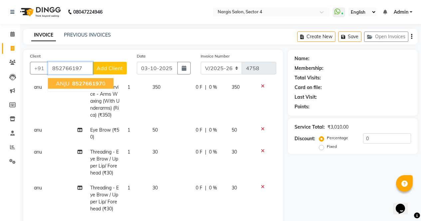
click at [84, 85] on span "852766197" at bounding box center [87, 83] width 30 height 7
type input "8527661970"
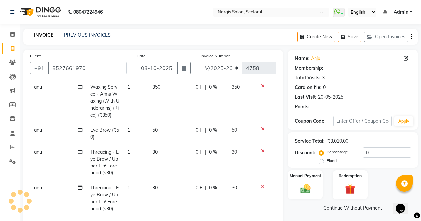
select select "1: Object"
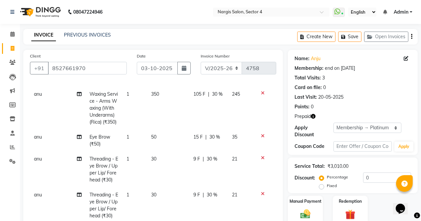
click at [313, 117] on icon "button" at bounding box center [312, 116] width 5 height 5
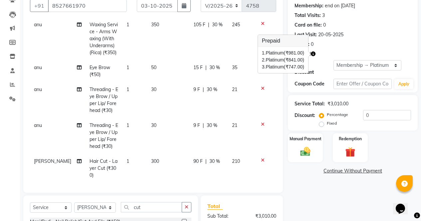
scroll to position [145, 0]
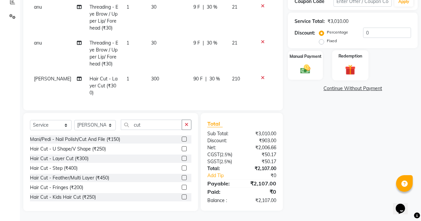
click at [346, 63] on img at bounding box center [349, 69] width 17 height 13
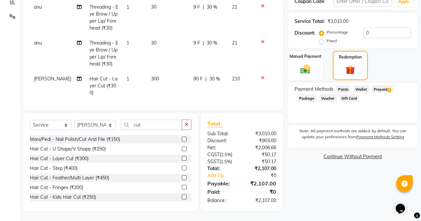
click at [377, 86] on span "Prepaid 3" at bounding box center [382, 89] width 22 height 8
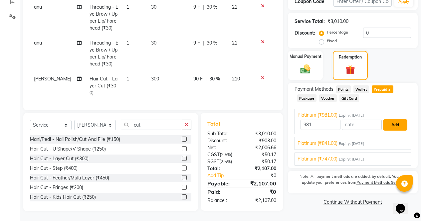
click at [395, 123] on button "Add" at bounding box center [395, 124] width 24 height 11
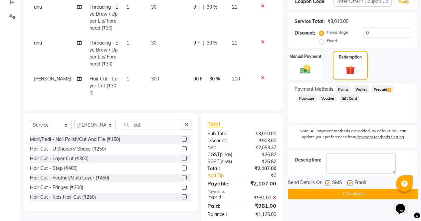
click at [379, 85] on span "Prepaid 3" at bounding box center [382, 89] width 22 height 8
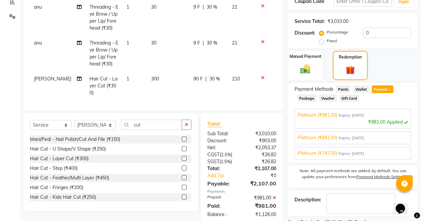
click at [384, 134] on div "Platinum (₹841.00) Expiry: [DATE]" at bounding box center [352, 137] width 110 height 7
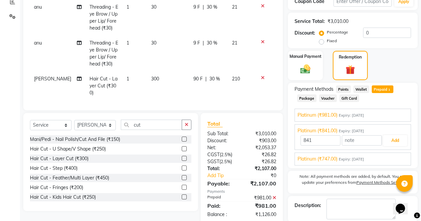
scroll to position [173, 0]
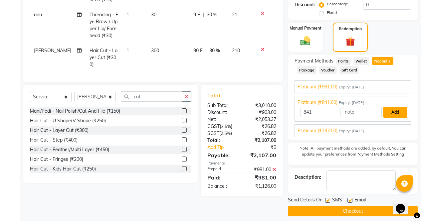
click at [393, 107] on button "Add" at bounding box center [395, 112] width 24 height 11
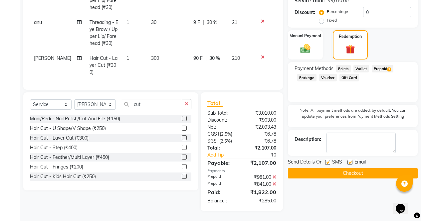
scroll to position [166, 0]
click at [383, 66] on span "Prepaid 3" at bounding box center [382, 69] width 22 height 8
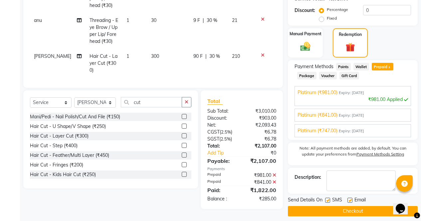
click at [370, 130] on div "Platinum (₹747.00) Expiry: [DATE] 285 Add" at bounding box center [352, 130] width 116 height 13
click at [347, 128] on span "Expiry: [DATE]" at bounding box center [350, 131] width 25 height 6
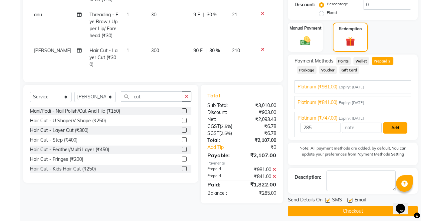
click at [400, 124] on button "Add" at bounding box center [395, 127] width 24 height 11
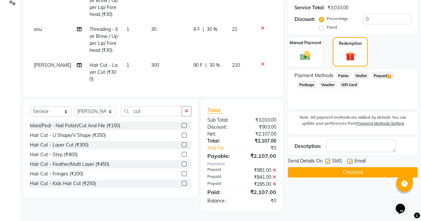
click at [364, 167] on button "Checkout" at bounding box center [353, 172] width 130 height 10
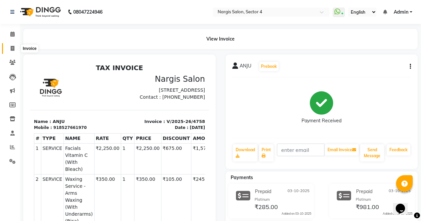
click at [13, 49] on icon at bounding box center [13, 48] width 4 height 5
select select "service"
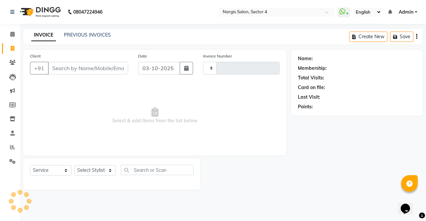
type input "4759"
select select "4130"
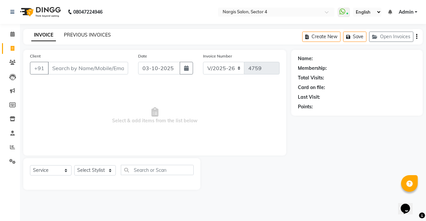
click at [93, 36] on link "PREVIOUS INVOICES" at bounding box center [87, 35] width 47 height 6
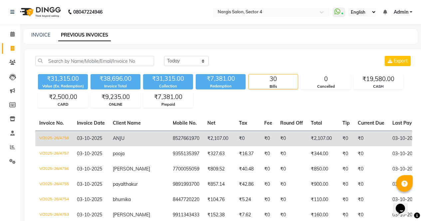
click at [129, 139] on td "ANJU" at bounding box center [139, 139] width 60 height 16
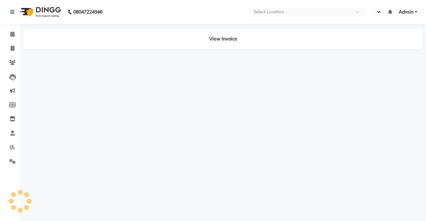
select select "en"
click at [42, 9] on img at bounding box center [40, 12] width 46 height 19
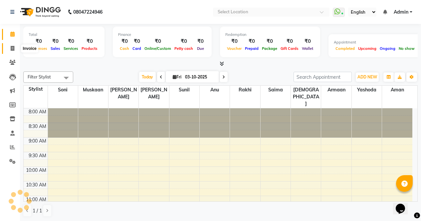
click at [13, 49] on icon at bounding box center [13, 48] width 4 height 5
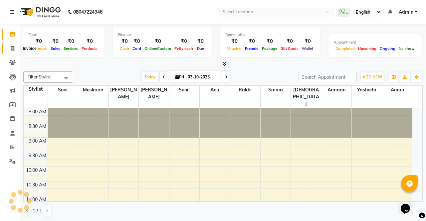
select select "service"
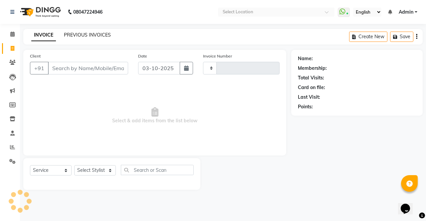
click at [80, 33] on link "PREVIOUS INVOICES" at bounding box center [87, 35] width 47 height 6
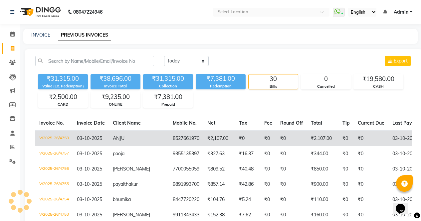
click at [169, 143] on td "8527661970" at bounding box center [186, 139] width 35 height 16
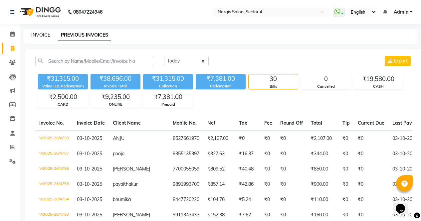
click at [42, 38] on link "INVOICE" at bounding box center [40, 35] width 19 height 6
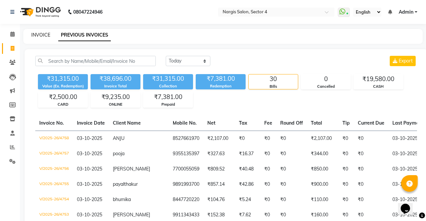
select select "service"
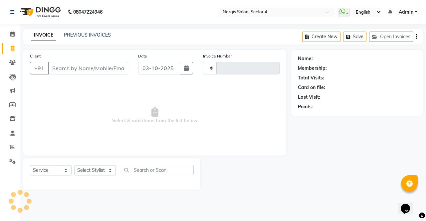
type input "4759"
select select "4130"
click at [78, 64] on input "Client" at bounding box center [88, 68] width 80 height 13
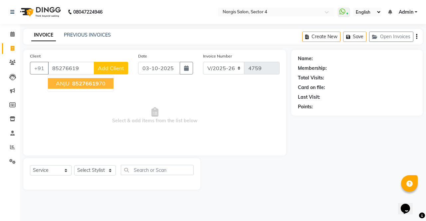
click at [84, 85] on span "85276619" at bounding box center [85, 83] width 27 height 7
type input "8527661970"
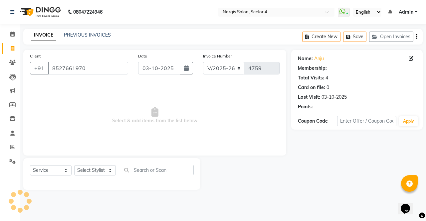
select select "1: Object"
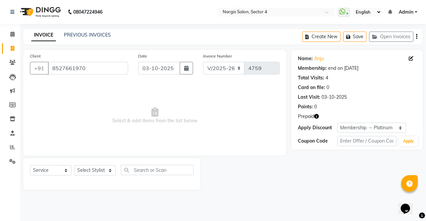
click at [316, 116] on icon "button" at bounding box center [316, 116] width 5 height 5
click at [54, 167] on select "Select Service Product Membership Package Voucher Prepaid Gift Card" at bounding box center [51, 170] width 42 height 10
select select "membership"
click at [30, 165] on select "Select Service Product Membership Package Voucher Prepaid Gift Card" at bounding box center [51, 170] width 42 height 10
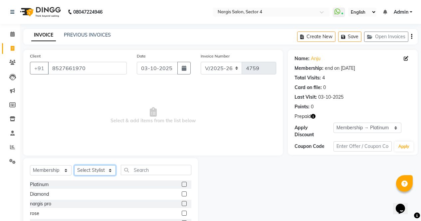
click at [99, 173] on select "Select Stylist [PERSON_NAME] [PERSON_NAME] [PERSON_NAME] Front Desk muskaan rak…" at bounding box center [95, 170] width 42 height 10
click at [184, 184] on label at bounding box center [184, 184] width 5 height 5
click at [184, 184] on input "checkbox" at bounding box center [184, 185] width 4 height 4
checkbox input "false"
click at [98, 174] on select "Select Stylist [PERSON_NAME] [PERSON_NAME] [PERSON_NAME] Front Desk muskaan rak…" at bounding box center [95, 170] width 42 height 10
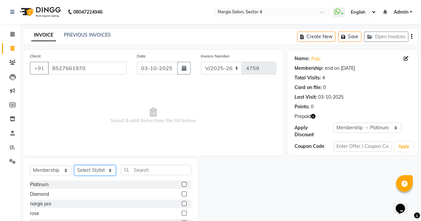
select select "62008"
click at [74, 165] on select "Select Stylist [PERSON_NAME] [PERSON_NAME] [PERSON_NAME] Front Desk muskaan rak…" at bounding box center [95, 170] width 42 height 10
click at [185, 186] on label at bounding box center [184, 184] width 5 height 5
click at [185, 186] on input "checkbox" at bounding box center [184, 185] width 4 height 4
select select "select"
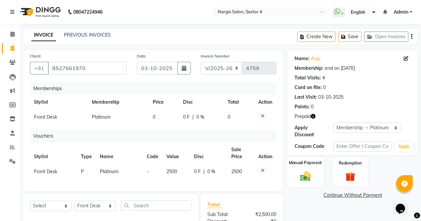
click at [300, 170] on img at bounding box center [305, 176] width 17 height 12
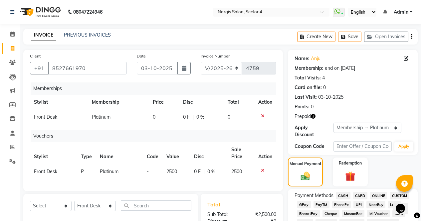
click at [344, 192] on span "CASH" at bounding box center [343, 196] width 14 height 8
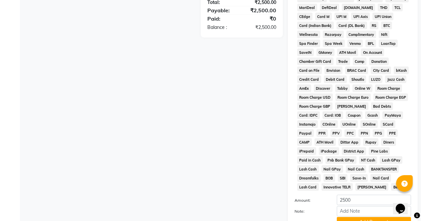
scroll to position [286, 0]
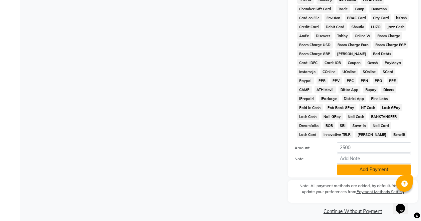
click at [356, 167] on button "Add Payment" at bounding box center [373, 170] width 74 height 10
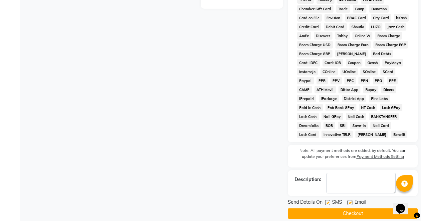
click at [363, 208] on button "Checkout" at bounding box center [353, 213] width 130 height 10
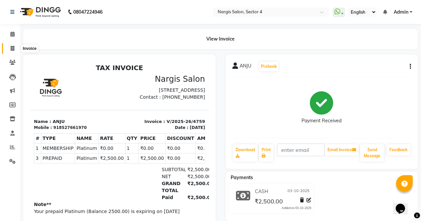
click at [17, 48] on span at bounding box center [13, 49] width 12 height 8
select select "service"
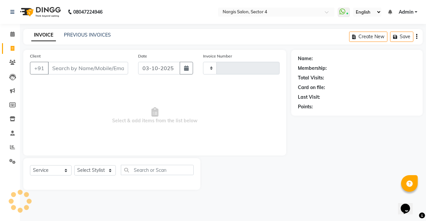
type input "4760"
select select "4130"
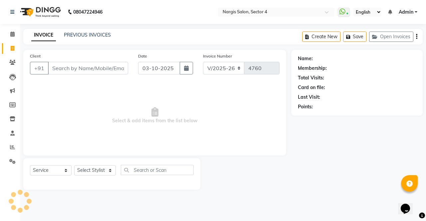
click at [53, 17] on img at bounding box center [40, 12] width 46 height 19
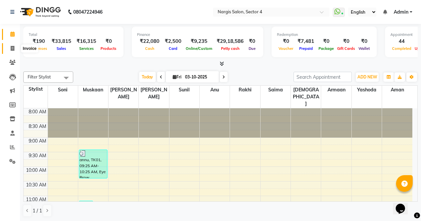
click at [13, 52] on span at bounding box center [13, 49] width 12 height 8
select select "service"
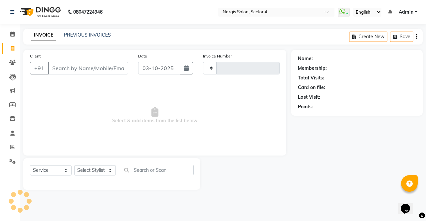
type input "4760"
select select "4130"
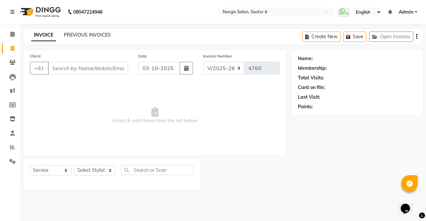
click at [79, 34] on link "PREVIOUS INVOICES" at bounding box center [87, 35] width 47 height 6
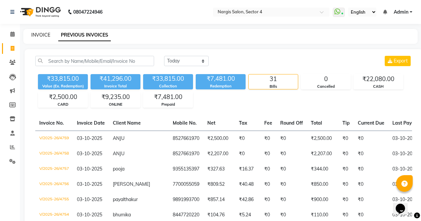
click at [42, 32] on link "INVOICE" at bounding box center [40, 35] width 19 height 6
select select "service"
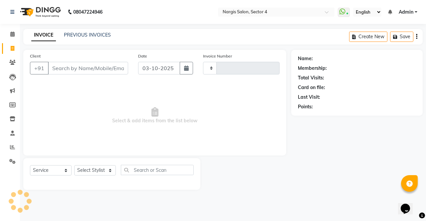
type input "4760"
select select "4130"
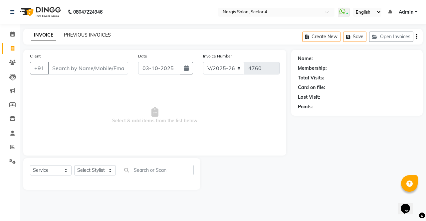
click at [86, 37] on link "PREVIOUS INVOICES" at bounding box center [87, 35] width 47 height 6
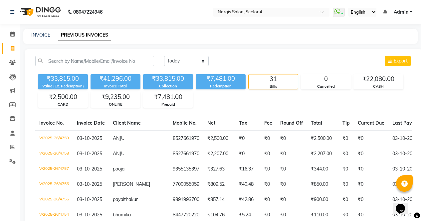
click at [42, 10] on img at bounding box center [40, 12] width 46 height 19
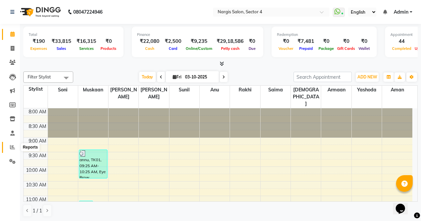
click at [14, 147] on icon at bounding box center [12, 147] width 5 height 5
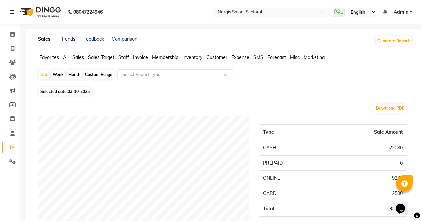
click at [238, 56] on span "Expense" at bounding box center [240, 58] width 18 height 6
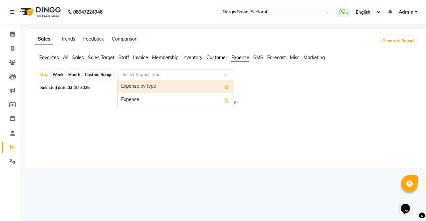
click at [176, 74] on input "text" at bounding box center [169, 74] width 96 height 7
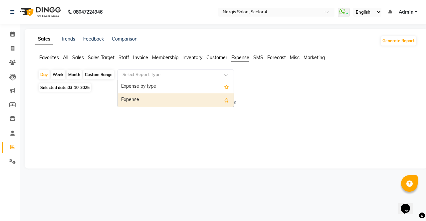
click at [155, 98] on div "Expense" at bounding box center [176, 99] width 116 height 13
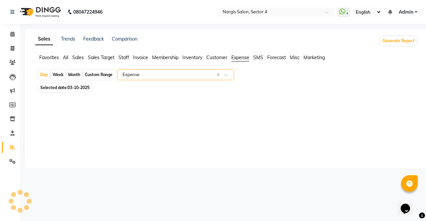
select select "full_report"
select select "csv"
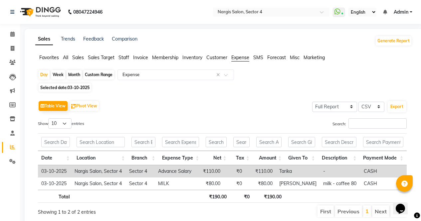
click at [34, 7] on img at bounding box center [40, 12] width 46 height 19
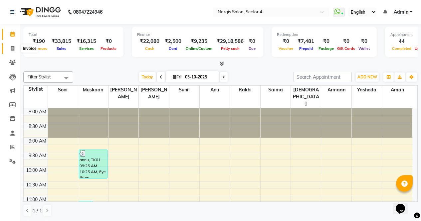
click at [12, 49] on icon at bounding box center [13, 48] width 4 height 5
select select "service"
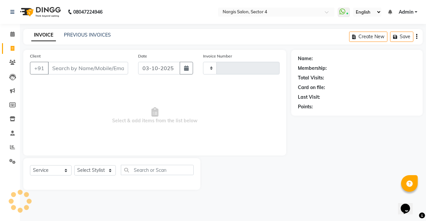
type input "4760"
select select "4130"
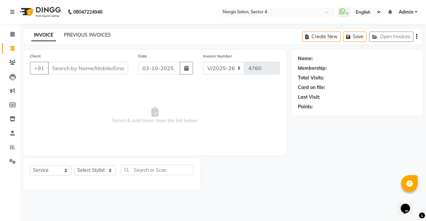
click at [78, 36] on link "PREVIOUS INVOICES" at bounding box center [87, 35] width 47 height 6
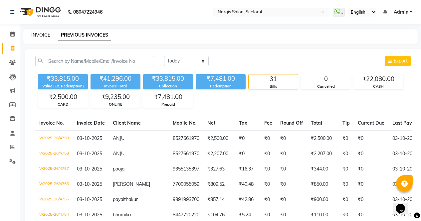
click at [33, 34] on link "INVOICE" at bounding box center [40, 35] width 19 height 6
select select "service"
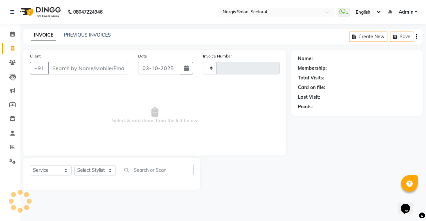
type input "4760"
select select "4130"
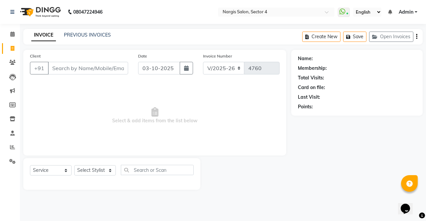
click at [97, 177] on div "Select Service Product Membership Package Voucher Prepaid Gift Card Select Styl…" at bounding box center [112, 173] width 164 height 16
click at [95, 169] on select "Select Stylist [PERSON_NAME] [PERSON_NAME] [PERSON_NAME] Front Desk muskaan rak…" at bounding box center [95, 170] width 42 height 10
select select "87409"
click at [74, 165] on select "Select Stylist [PERSON_NAME] [PERSON_NAME] [PERSON_NAME] Front Desk muskaan rak…" at bounding box center [95, 170] width 42 height 10
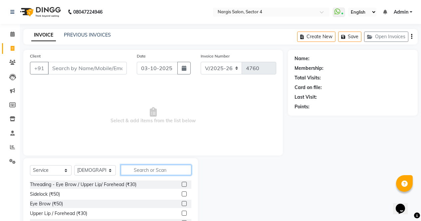
click at [157, 171] on input "text" at bounding box center [156, 170] width 70 height 10
click at [147, 171] on input "text" at bounding box center [156, 170] width 70 height 10
type input "w"
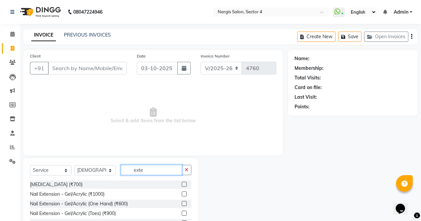
type input "exte"
click at [182, 194] on label at bounding box center [184, 193] width 5 height 5
click at [182, 194] on input "checkbox" at bounding box center [184, 194] width 4 height 4
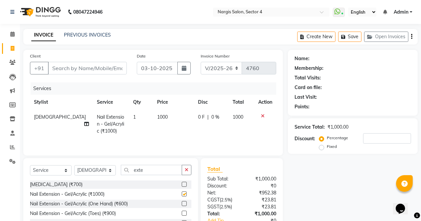
checkbox input "false"
click at [326, 147] on label "Fixed" at bounding box center [331, 147] width 10 height 6
click at [321, 147] on input "Fixed" at bounding box center [322, 146] width 5 height 5
radio input "true"
click at [364, 136] on input "number" at bounding box center [387, 138] width 48 height 10
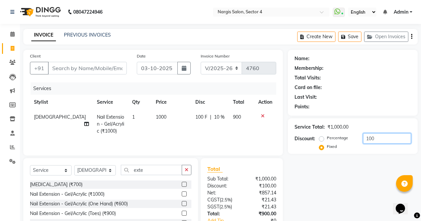
type input "100"
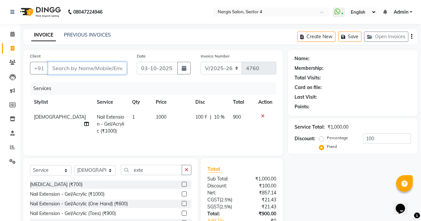
click at [99, 68] on input "Client" at bounding box center [87, 68] width 79 height 13
type input "9"
radio input "true"
type input "0"
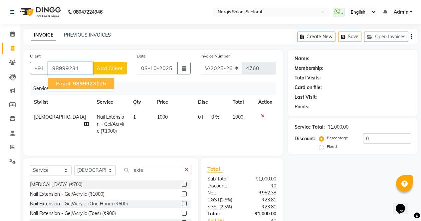
click at [86, 84] on span "98999231" at bounding box center [86, 83] width 27 height 7
type input "9899923126"
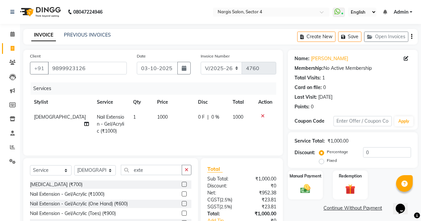
scroll to position [45, 0]
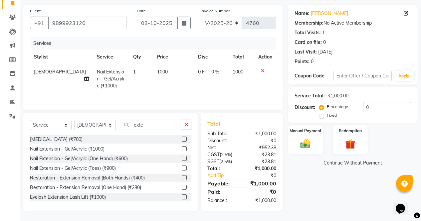
click at [327, 117] on label "Fixed" at bounding box center [331, 115] width 10 height 6
click at [325, 117] on input "Fixed" at bounding box center [322, 115] width 5 height 5
radio input "true"
click at [374, 106] on input "0" at bounding box center [387, 107] width 48 height 10
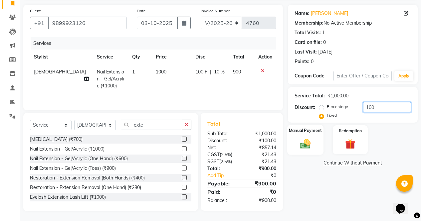
type input "100"
click at [310, 141] on img at bounding box center [305, 144] width 17 height 12
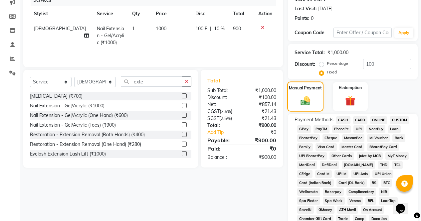
scroll to position [89, 0]
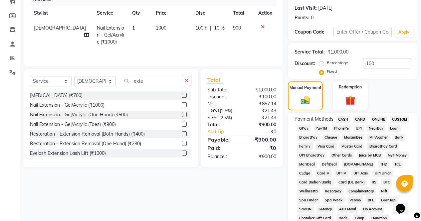
click at [383, 121] on span "ONLINE" at bounding box center [378, 120] width 17 height 8
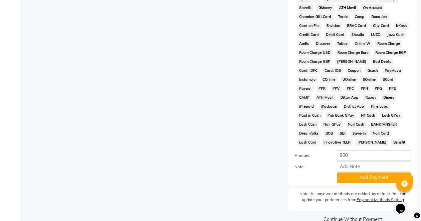
scroll to position [304, 0]
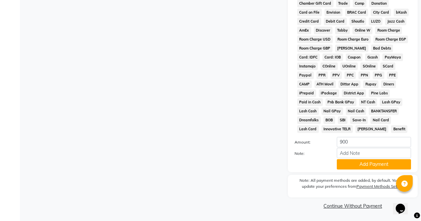
click at [381, 165] on button "Add Payment" at bounding box center [373, 164] width 74 height 10
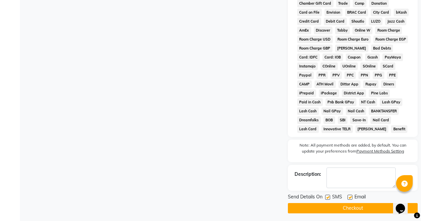
click at [371, 212] on button "Checkout" at bounding box center [353, 208] width 130 height 10
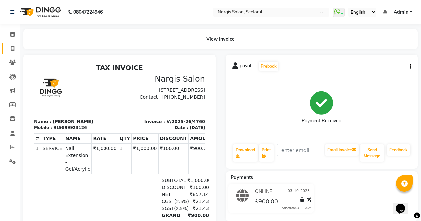
click at [4, 44] on link "Invoice" at bounding box center [10, 48] width 16 height 11
select select "4130"
select select "service"
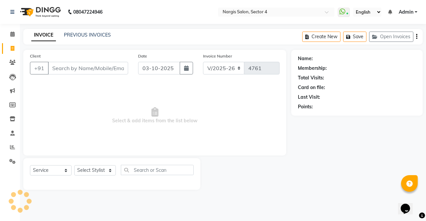
click at [15, 52] on span at bounding box center [13, 49] width 12 height 8
select select "4130"
select select "service"
click at [70, 65] on input "Client" at bounding box center [88, 68] width 80 height 13
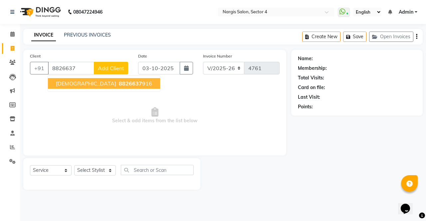
click at [117, 84] on ngb-highlight "8826637 916" at bounding box center [134, 83] width 35 height 7
type input "8826637916"
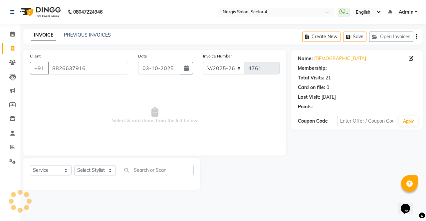
select select "1: Object"
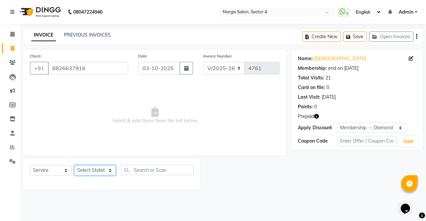
click at [101, 171] on select "Select Stylist [PERSON_NAME] [PERSON_NAME] [PERSON_NAME] Front Desk muskaan rak…" at bounding box center [95, 170] width 42 height 10
click at [317, 117] on icon "button" at bounding box center [316, 116] width 5 height 5
click at [103, 172] on select "Select Stylist [PERSON_NAME] [PERSON_NAME] [PERSON_NAME] Front Desk muskaan rak…" at bounding box center [95, 170] width 42 height 10
select select "29276"
click at [74, 165] on select "Select Stylist [PERSON_NAME] [PERSON_NAME] [PERSON_NAME] Front Desk muskaan rak…" at bounding box center [95, 170] width 42 height 10
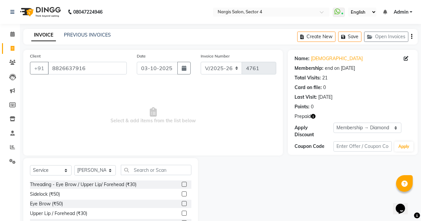
click at [313, 116] on icon "button" at bounding box center [312, 116] width 5 height 5
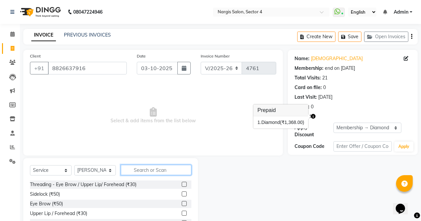
click at [144, 165] on input "text" at bounding box center [156, 170] width 70 height 10
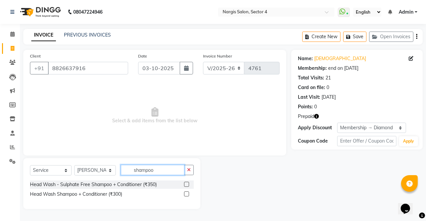
type input "shampoo"
click at [186, 194] on label at bounding box center [186, 193] width 5 height 5
click at [186, 194] on input "checkbox" at bounding box center [186, 194] width 4 height 4
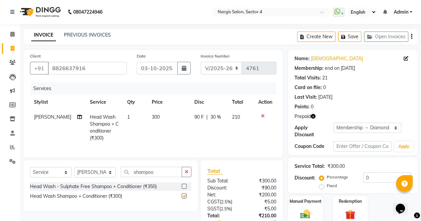
checkbox input "false"
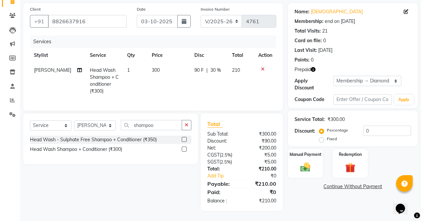
scroll to position [52, 0]
click at [356, 162] on img at bounding box center [350, 168] width 16 height 12
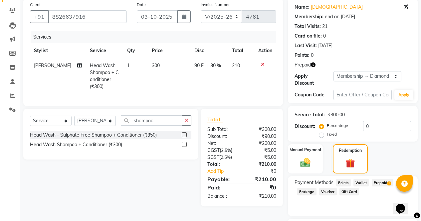
click at [386, 181] on span "Prepaid 1" at bounding box center [382, 183] width 22 height 8
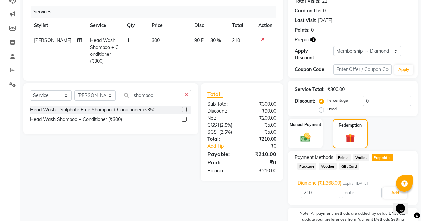
scroll to position [104, 0]
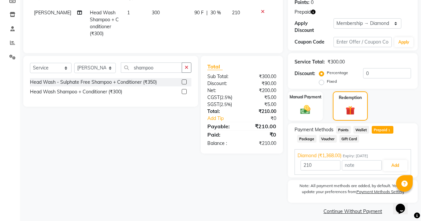
click at [397, 165] on button "Add" at bounding box center [395, 165] width 24 height 11
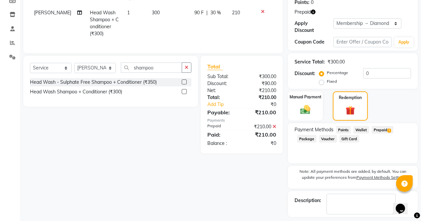
scroll to position [128, 0]
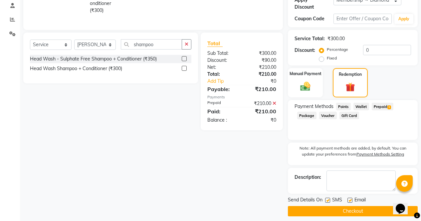
click at [367, 211] on button "Checkout" at bounding box center [353, 211] width 130 height 10
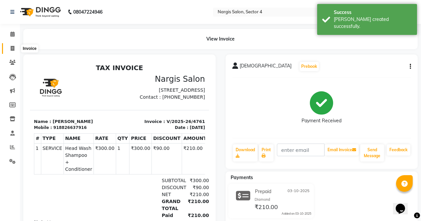
click at [14, 48] on icon at bounding box center [13, 48] width 4 height 5
select select "service"
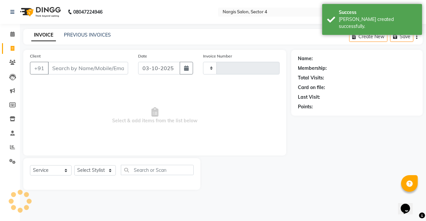
type input "4762"
select select "4130"
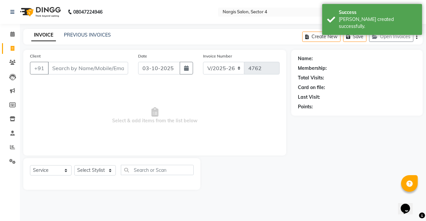
click at [67, 71] on input "Client" at bounding box center [88, 68] width 80 height 13
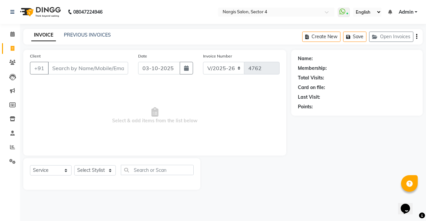
click at [67, 71] on input "Client" at bounding box center [88, 68] width 80 height 13
click at [62, 65] on input "Client" at bounding box center [88, 68] width 80 height 13
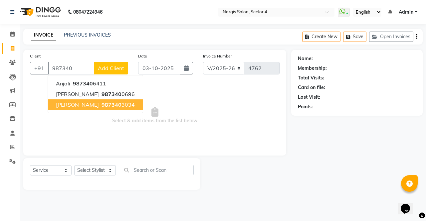
click at [101, 104] on span "987340" at bounding box center [111, 104] width 20 height 7
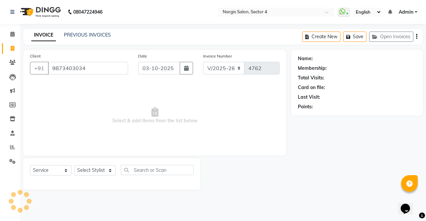
type input "9873403034"
select select "1: Object"
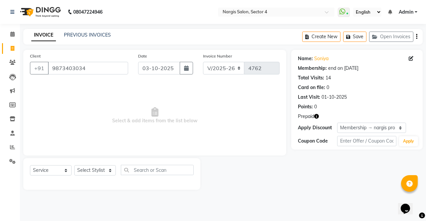
click at [318, 117] on icon "button" at bounding box center [316, 116] width 5 height 5
click at [221, 176] on div at bounding box center [245, 174] width 91 height 32
click at [84, 171] on select "Select Stylist [PERSON_NAME] [PERSON_NAME] [PERSON_NAME] Front Desk muskaan rak…" at bounding box center [95, 170] width 42 height 10
select select "29276"
click at [74, 165] on select "Select Stylist [PERSON_NAME] [PERSON_NAME] [PERSON_NAME] Front Desk muskaan rak…" at bounding box center [95, 170] width 42 height 10
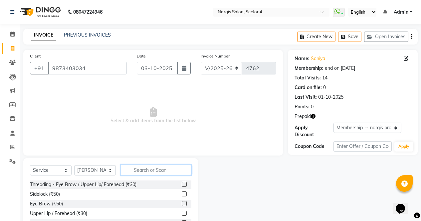
click at [132, 173] on input "text" at bounding box center [156, 170] width 70 height 10
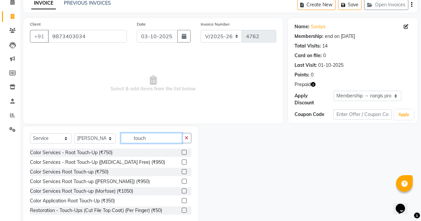
scroll to position [45, 0]
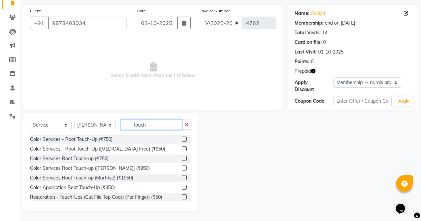
type input "touch"
click at [182, 150] on label at bounding box center [184, 148] width 5 height 5
click at [182, 150] on input "checkbox" at bounding box center [184, 149] width 4 height 4
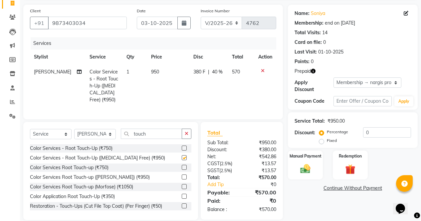
checkbox input "false"
click at [149, 129] on input "touch" at bounding box center [151, 134] width 61 height 10
click at [100, 131] on select "Select Stylist [PERSON_NAME] [PERSON_NAME] [PERSON_NAME] Front Desk muskaan rak…" at bounding box center [95, 134] width 42 height 10
select select "29278"
click at [74, 129] on select "Select Stylist [PERSON_NAME] [PERSON_NAME] [PERSON_NAME] Front Desk muskaan rak…" at bounding box center [95, 134] width 42 height 10
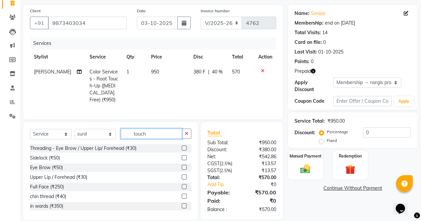
click at [146, 130] on input "touch" at bounding box center [151, 134] width 61 height 10
type input "t"
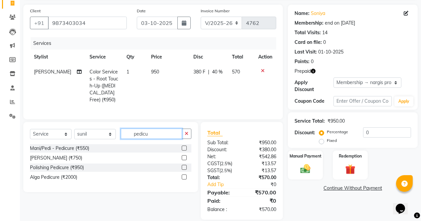
type input "pedicu"
click at [184, 157] on label at bounding box center [184, 157] width 5 height 5
click at [184, 157] on input "checkbox" at bounding box center [184, 158] width 4 height 4
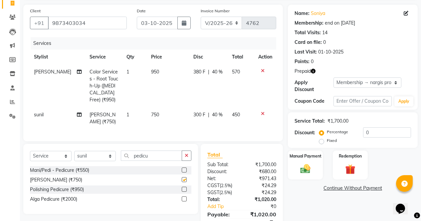
checkbox input "false"
click at [352, 156] on div "Redemption" at bounding box center [350, 165] width 36 height 30
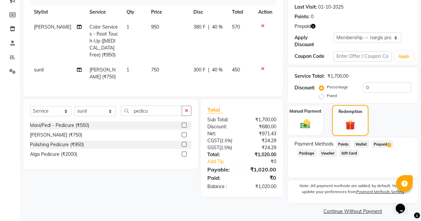
click at [384, 140] on span "Prepaid 2" at bounding box center [382, 144] width 22 height 8
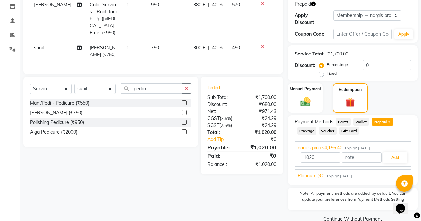
scroll to position [120, 0]
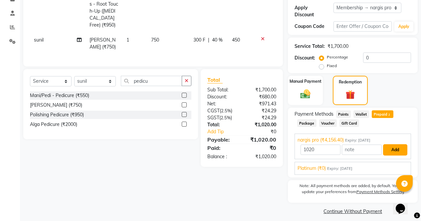
click at [400, 144] on button "Add" at bounding box center [395, 149] width 24 height 11
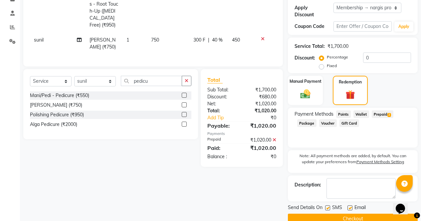
scroll to position [128, 0]
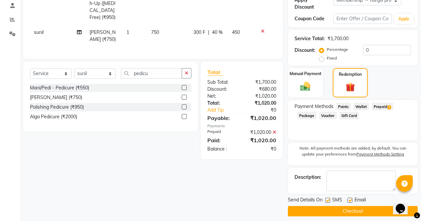
click at [358, 210] on button "Checkout" at bounding box center [353, 211] width 130 height 10
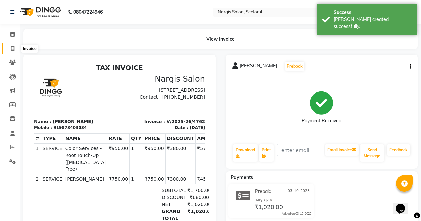
click at [12, 47] on icon at bounding box center [13, 48] width 4 height 5
select select "service"
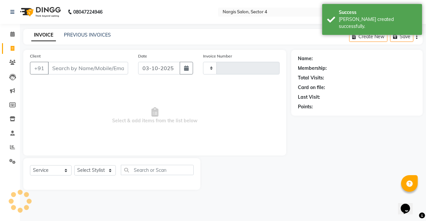
type input "4763"
select select "4130"
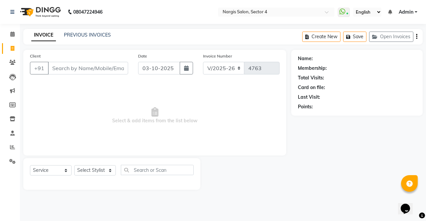
click at [50, 127] on span "Select & add items from the list below" at bounding box center [154, 115] width 249 height 66
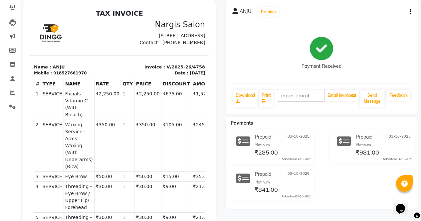
scroll to position [21, 0]
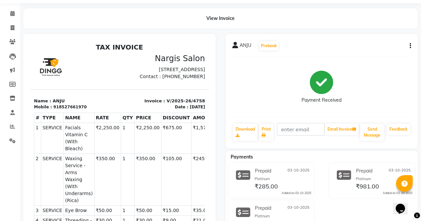
click at [410, 46] on icon "button" at bounding box center [409, 46] width 1 height 0
click at [361, 52] on div "Edit Invoice" at bounding box center [365, 54] width 68 height 8
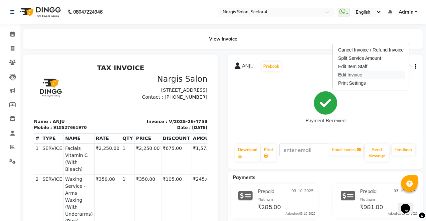
select select "service"
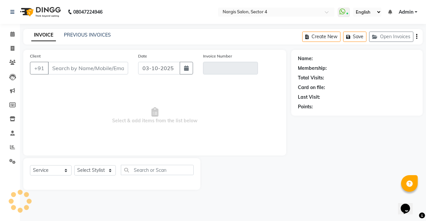
type input "8527661970"
type input "V/2025-26/4758"
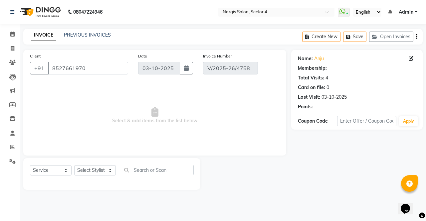
select select "1: Object"
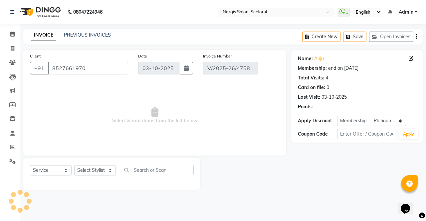
select select "select"
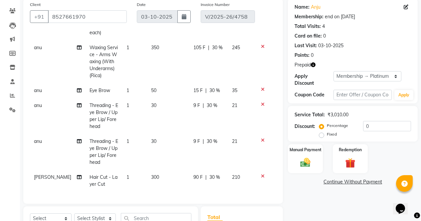
scroll to position [145, 0]
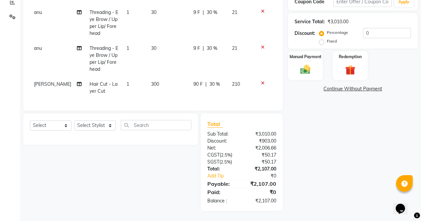
click at [151, 81] on span "300" at bounding box center [155, 84] width 8 height 6
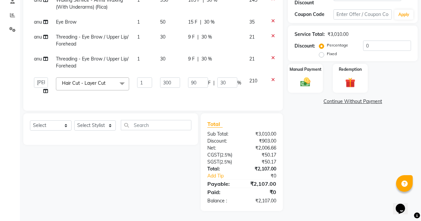
scroll to position [137, 0]
click at [172, 77] on input "300" at bounding box center [170, 82] width 20 height 10
type input "3"
type input "400"
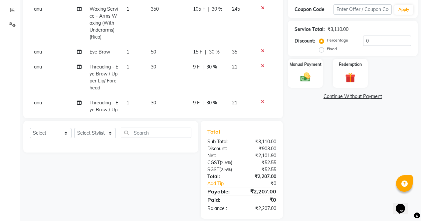
click at [176, 173] on div "Select Service Product Membership Package Voucher Prepaid Gift Card Select Styl…" at bounding box center [108, 170] width 180 height 98
click at [349, 71] on img at bounding box center [349, 77] width 17 height 13
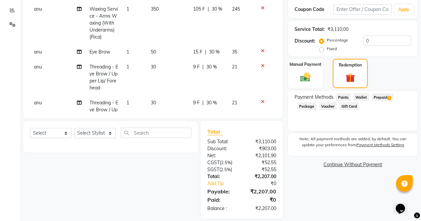
click at [383, 93] on span "Prepaid 3" at bounding box center [382, 97] width 22 height 8
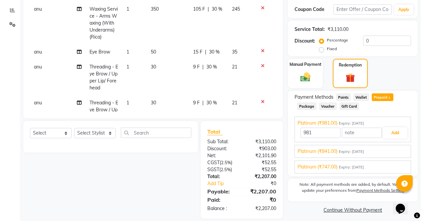
click at [383, 93] on span "Prepaid 3" at bounding box center [382, 97] width 22 height 8
click at [394, 129] on button "Add" at bounding box center [395, 132] width 24 height 11
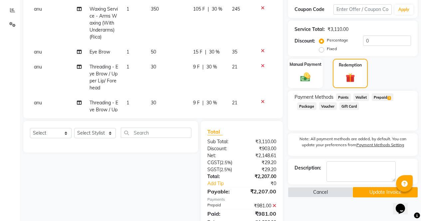
click at [381, 93] on span "Prepaid 3" at bounding box center [382, 97] width 22 height 8
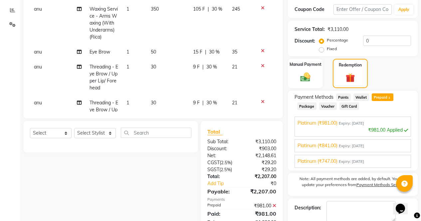
scroll to position [159, 0]
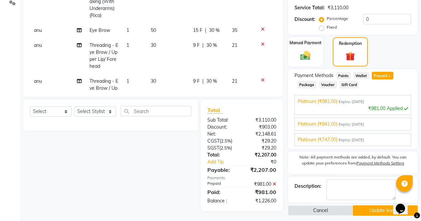
click at [346, 122] on span "Expiry: [DATE]" at bounding box center [350, 125] width 25 height 6
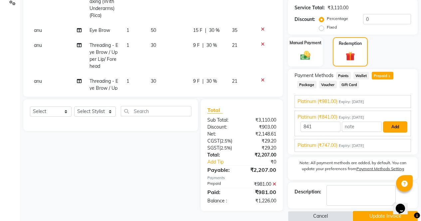
click at [400, 121] on button "Add" at bounding box center [395, 126] width 24 height 11
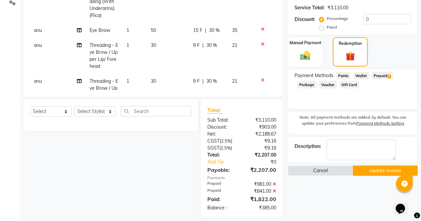
click at [385, 72] on span "Prepaid 3" at bounding box center [382, 76] width 22 height 8
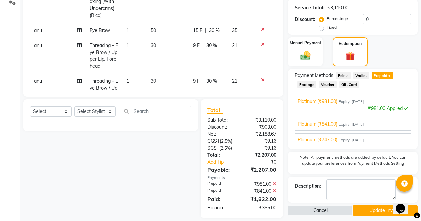
scroll to position [166, 0]
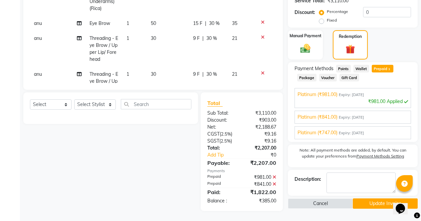
click at [387, 129] on div "Platinum (₹747.00) Expiry: 03-10-2025" at bounding box center [352, 132] width 110 height 7
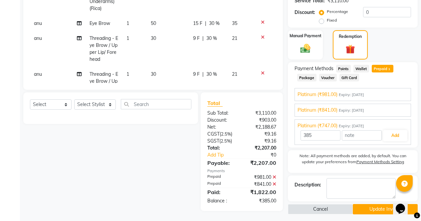
click at [398, 134] on button "Add" at bounding box center [395, 135] width 24 height 11
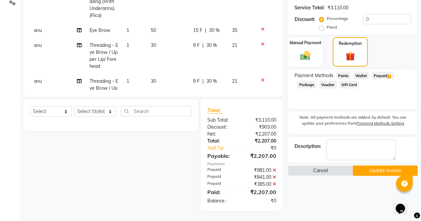
click at [388, 170] on button "Update Invoice" at bounding box center [384, 171] width 65 height 10
